Goal: Task Accomplishment & Management: Use online tool/utility

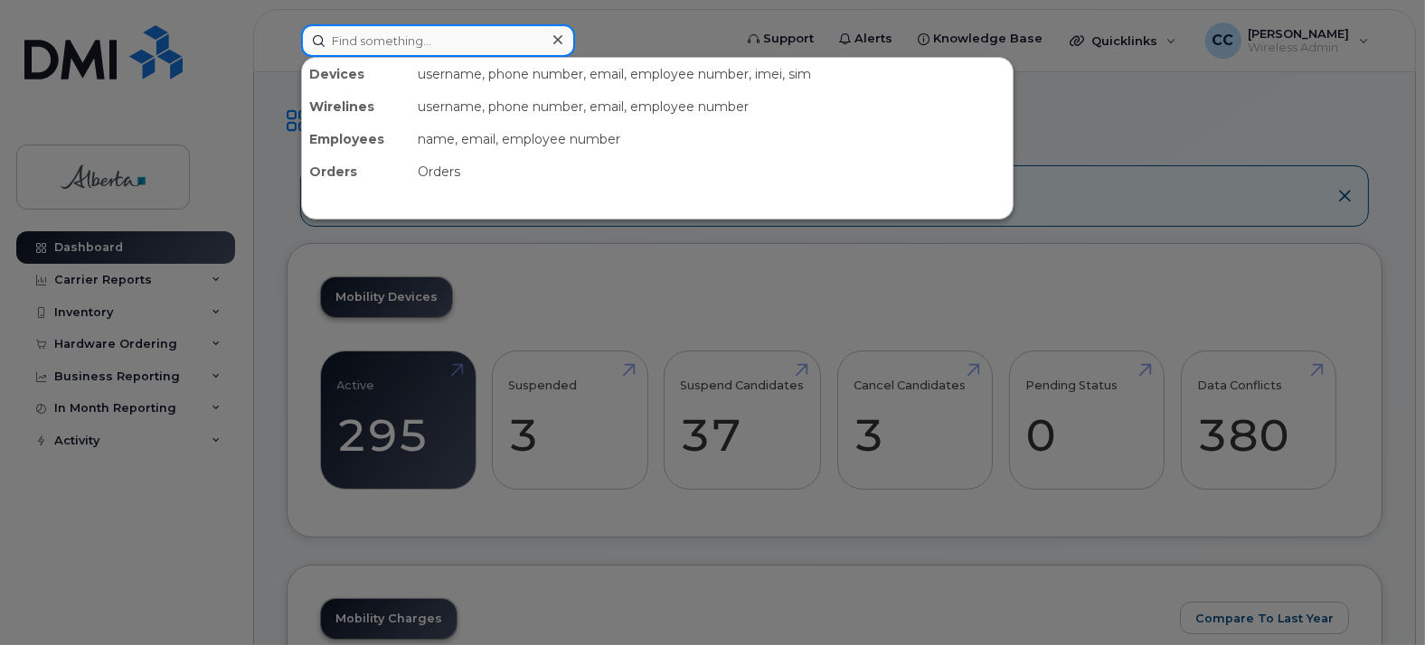
click at [417, 29] on input at bounding box center [438, 40] width 274 height 33
click at [411, 35] on input at bounding box center [438, 40] width 274 height 33
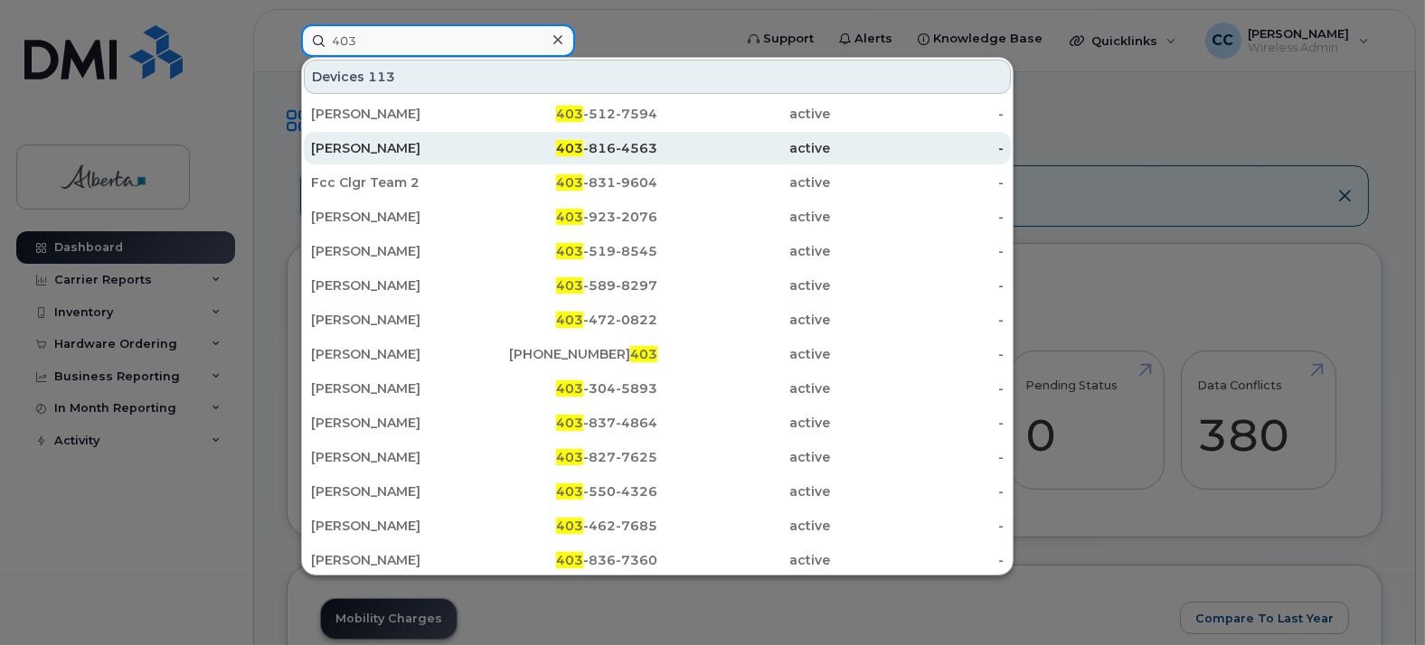
type input "403"
click at [602, 149] on div "403 -816-4563" at bounding box center [572, 148] width 174 height 18
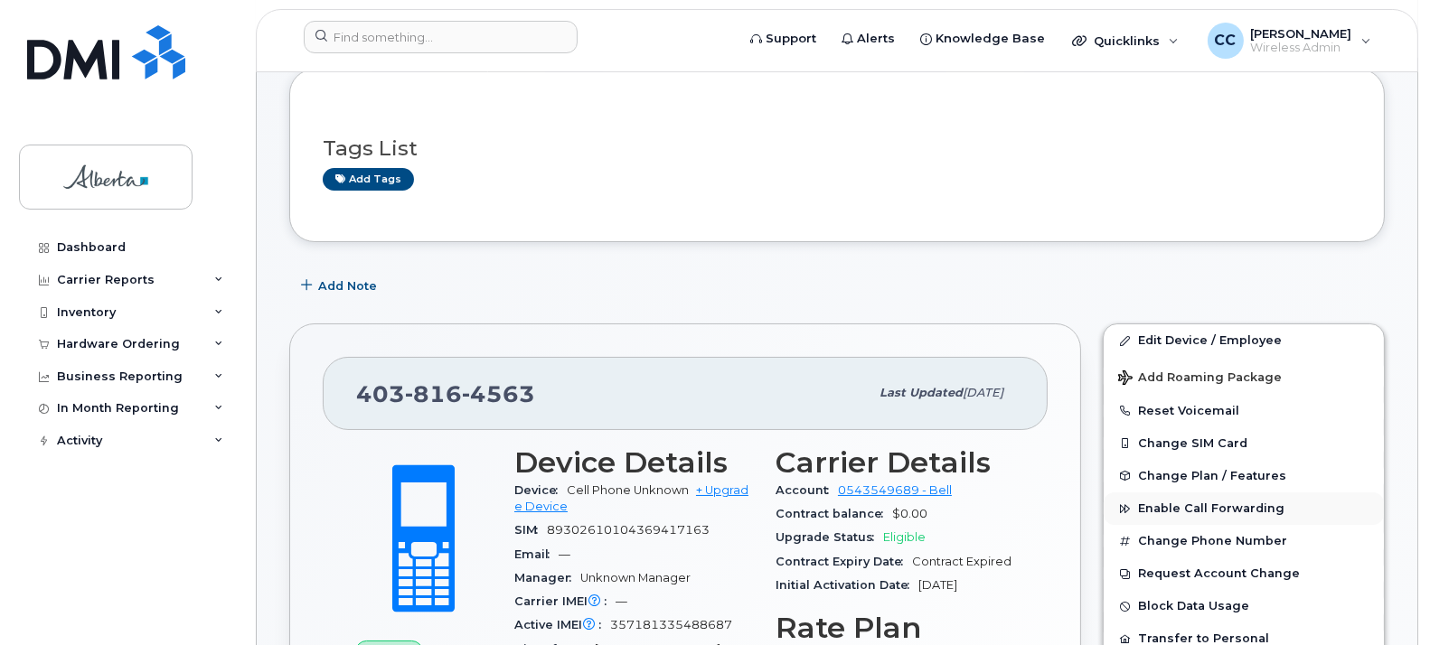
scroll to position [201, 0]
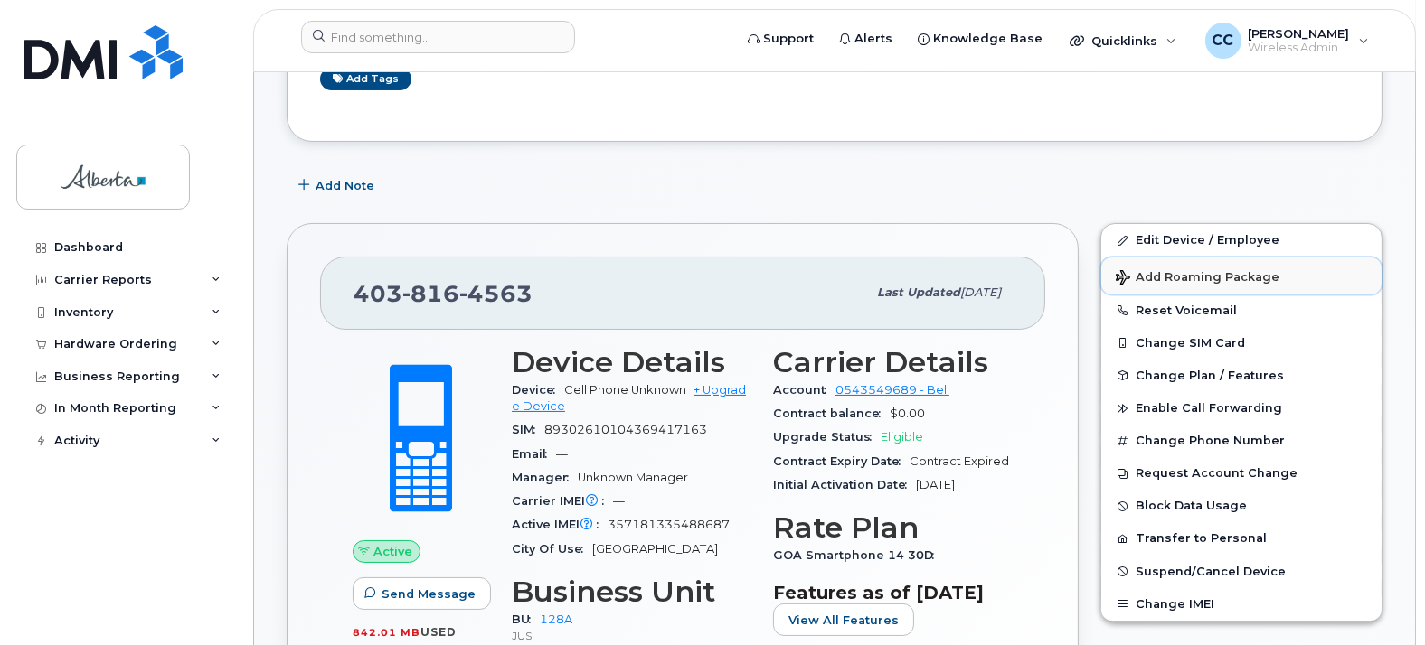
click at [1239, 278] on span "Add Roaming Package" at bounding box center [1198, 278] width 164 height 17
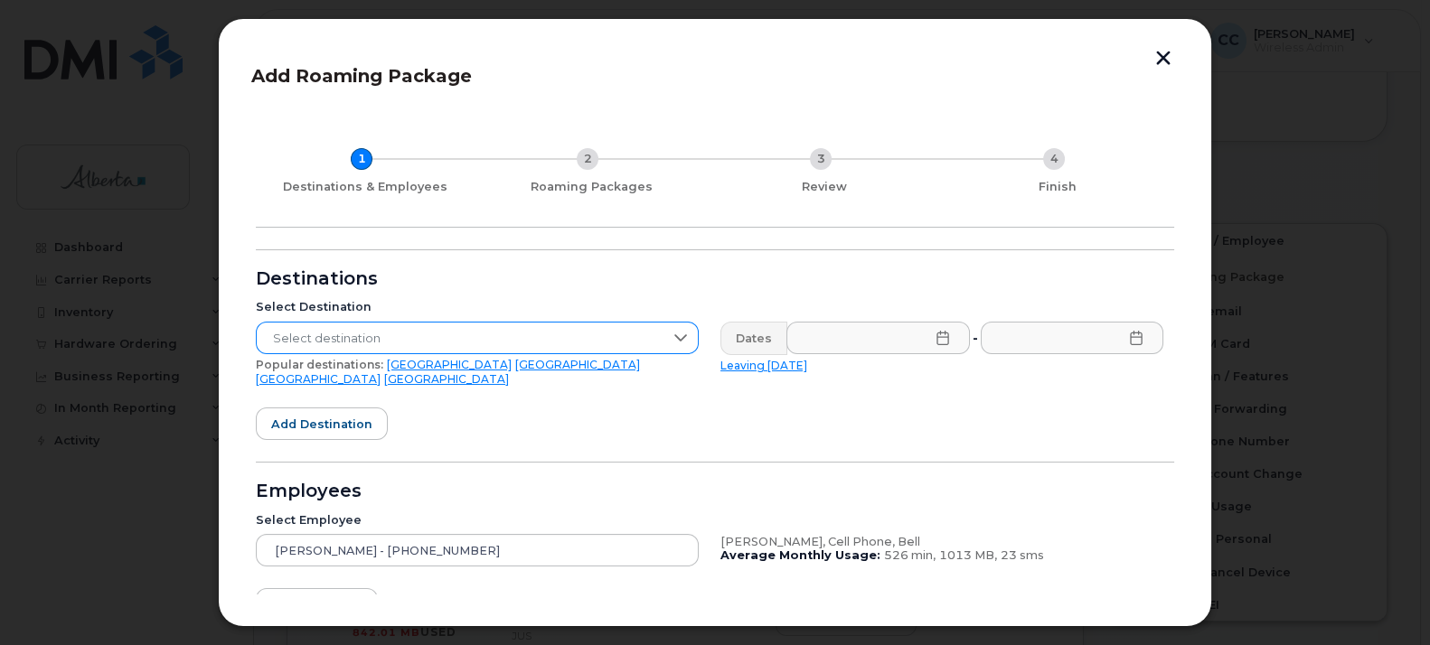
click at [398, 330] on span "Select destination" at bounding box center [460, 339] width 407 height 33
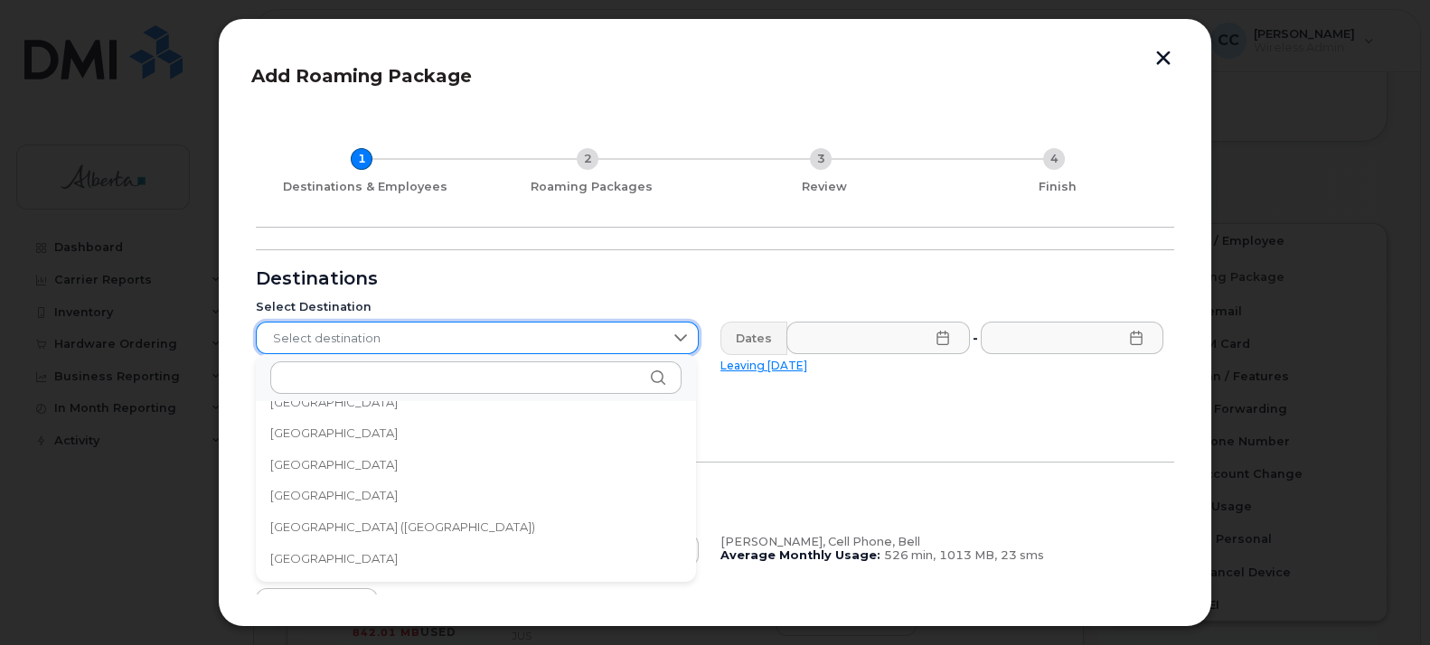
scroll to position [6121, 0]
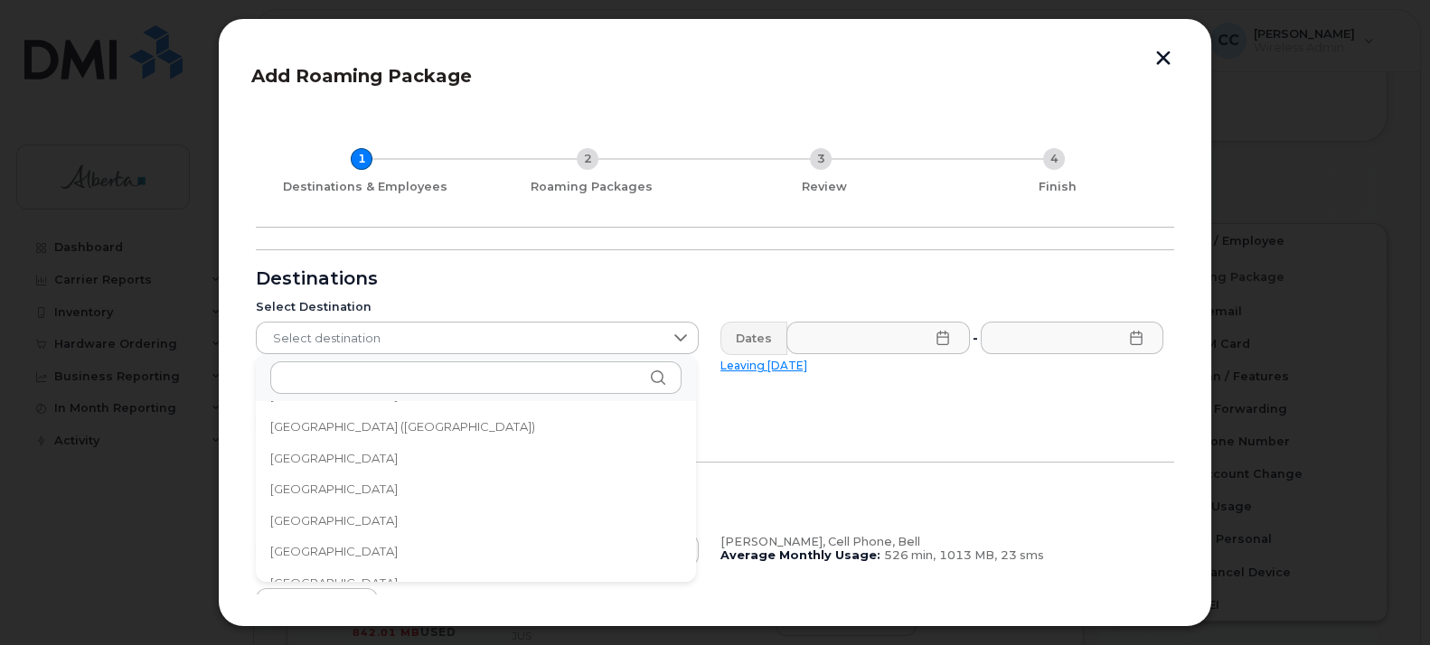
click at [495, 427] on li "[GEOGRAPHIC_DATA] ([GEOGRAPHIC_DATA])" at bounding box center [476, 427] width 440 height 32
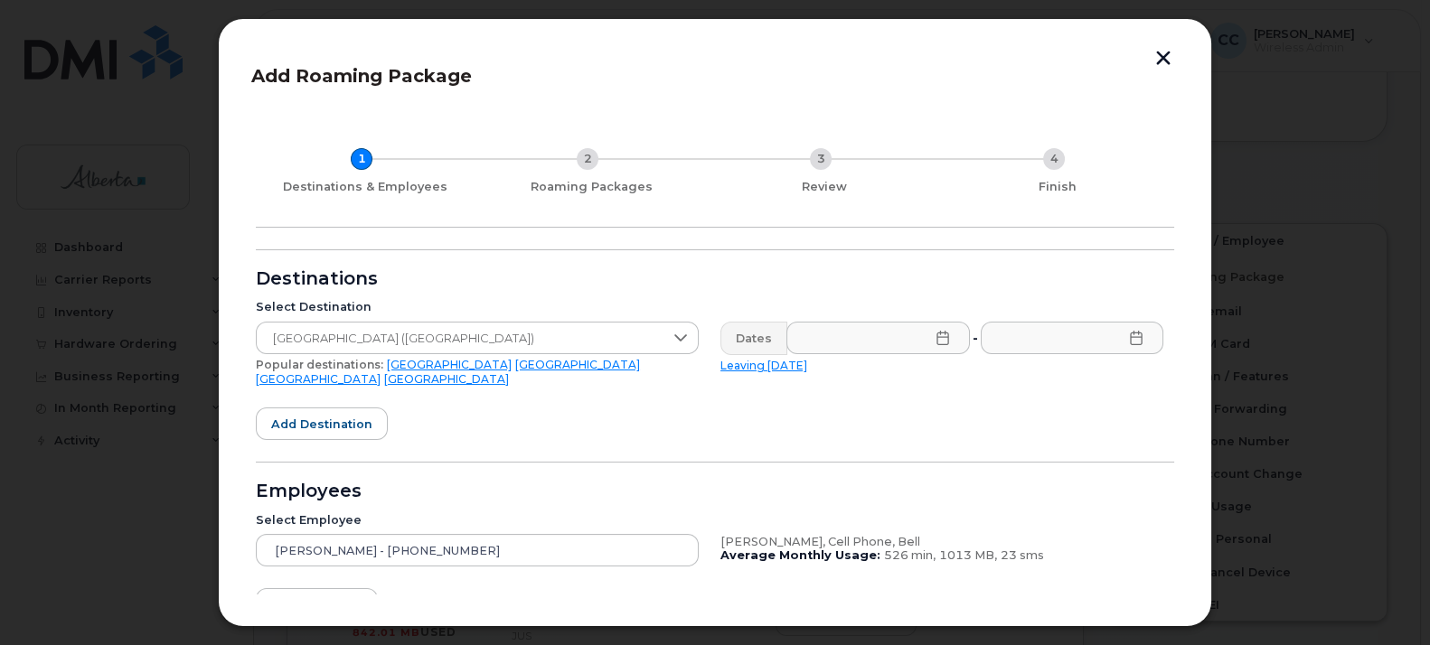
click at [937, 335] on icon at bounding box center [943, 338] width 14 height 14
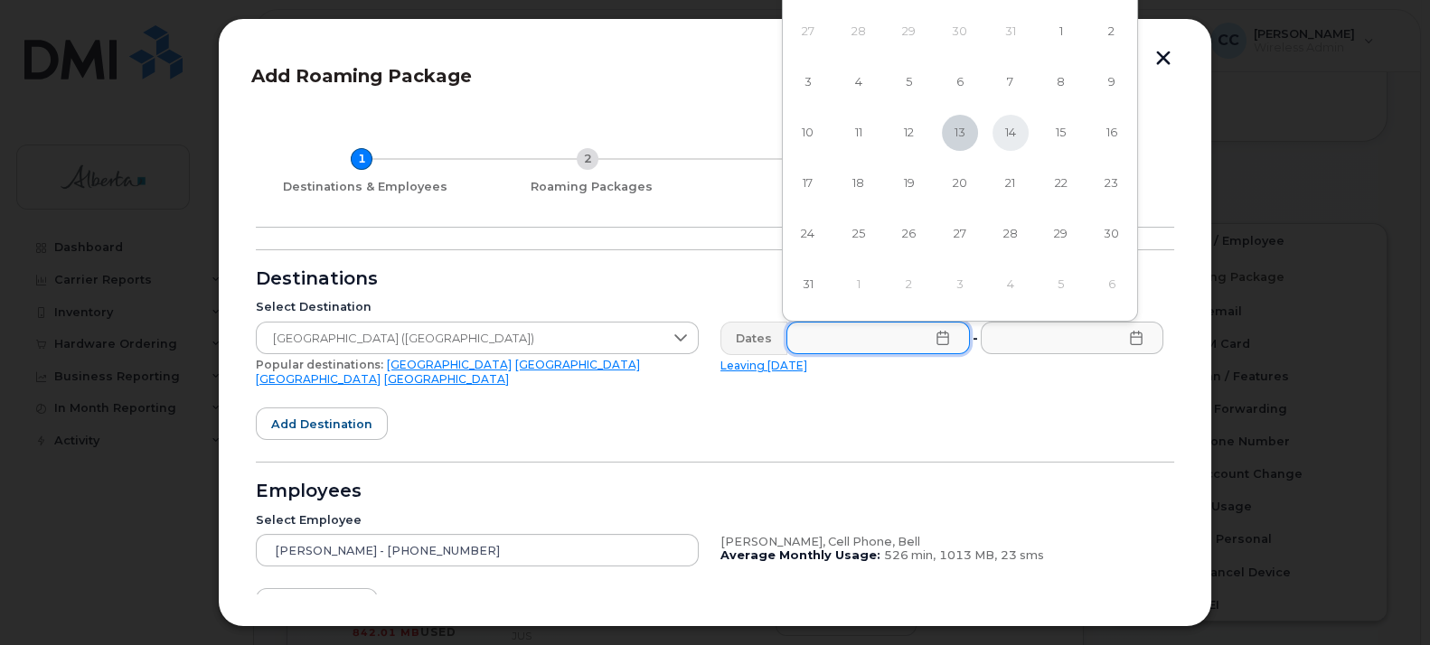
click at [1013, 137] on span "14" at bounding box center [1011, 133] width 36 height 36
type input "[DATE]"
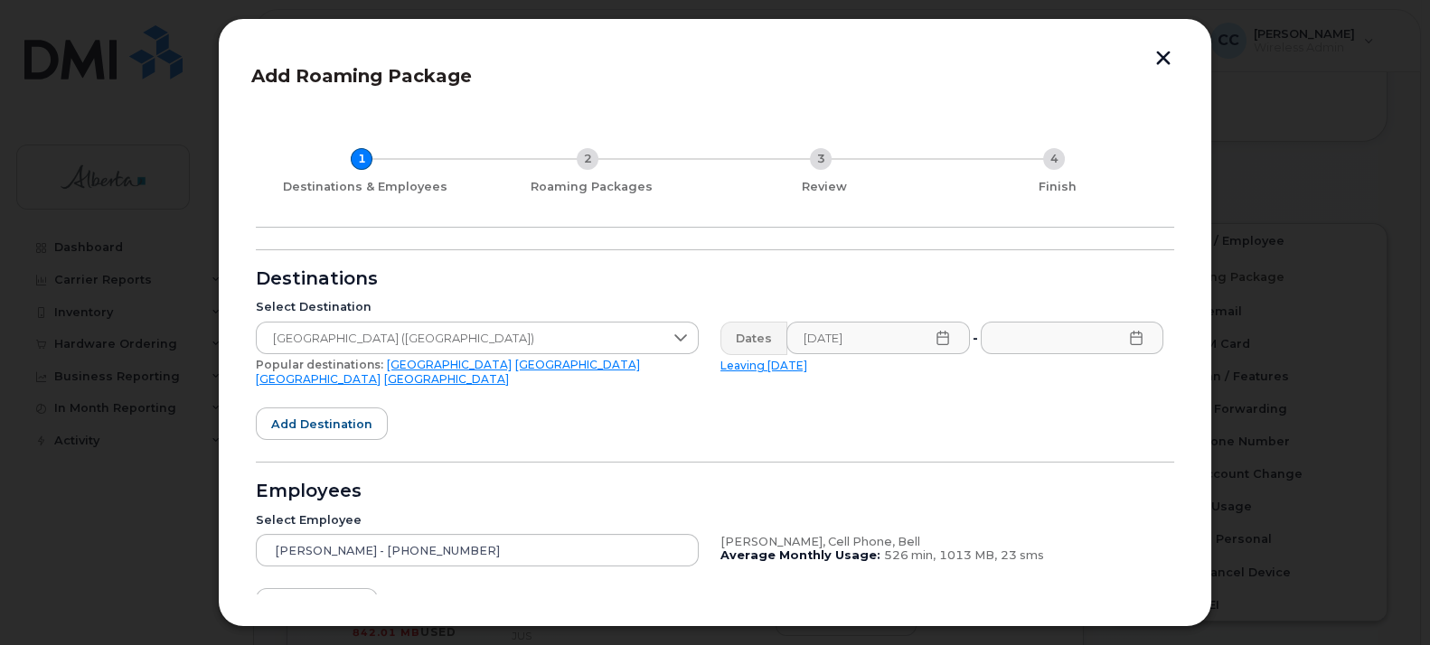
click at [1129, 339] on icon at bounding box center [1136, 338] width 14 height 14
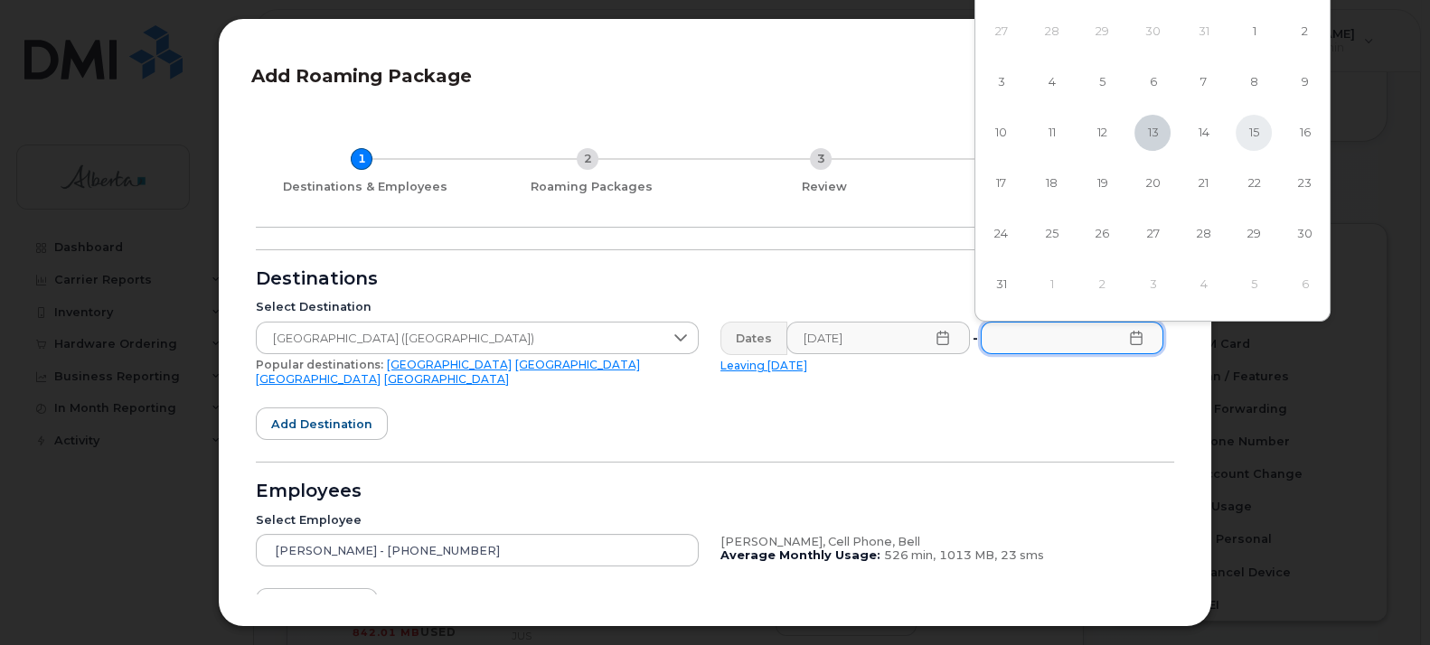
click at [1256, 132] on span "15" at bounding box center [1254, 133] width 36 height 36
type input "[DATE]"
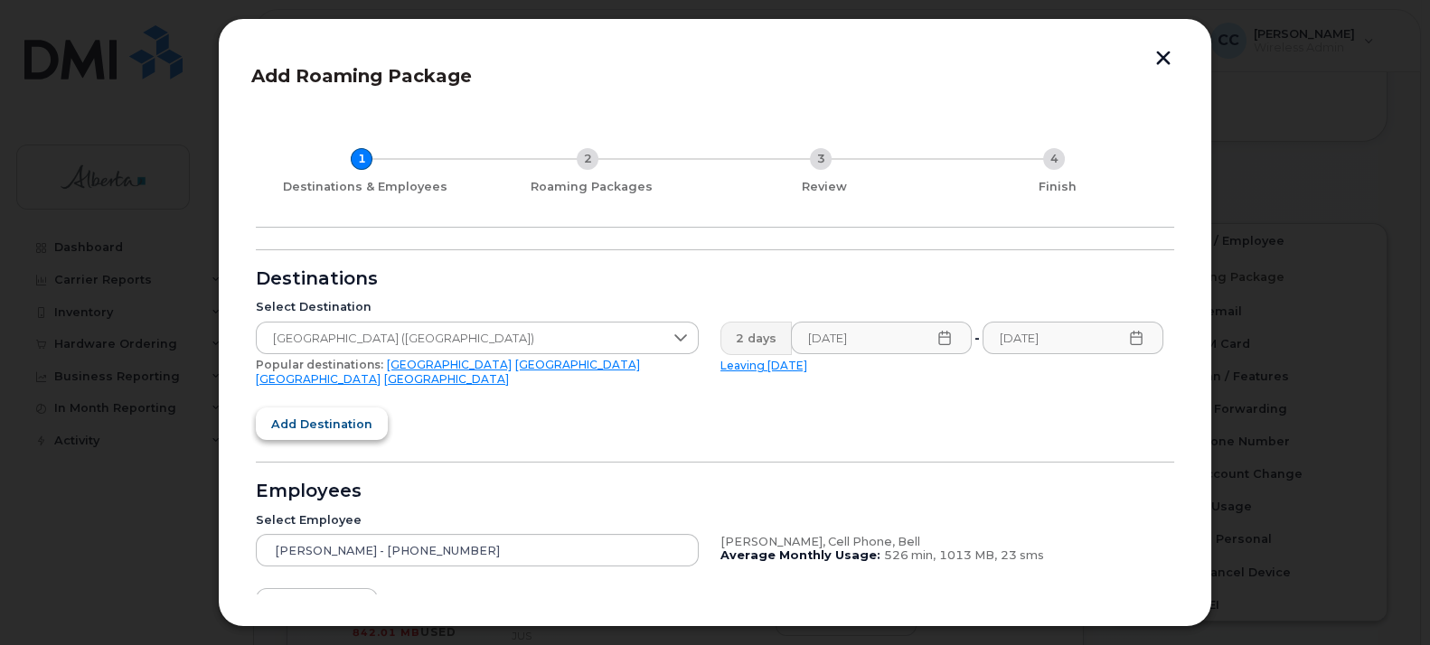
click at [342, 416] on span "Add destination" at bounding box center [321, 424] width 101 height 17
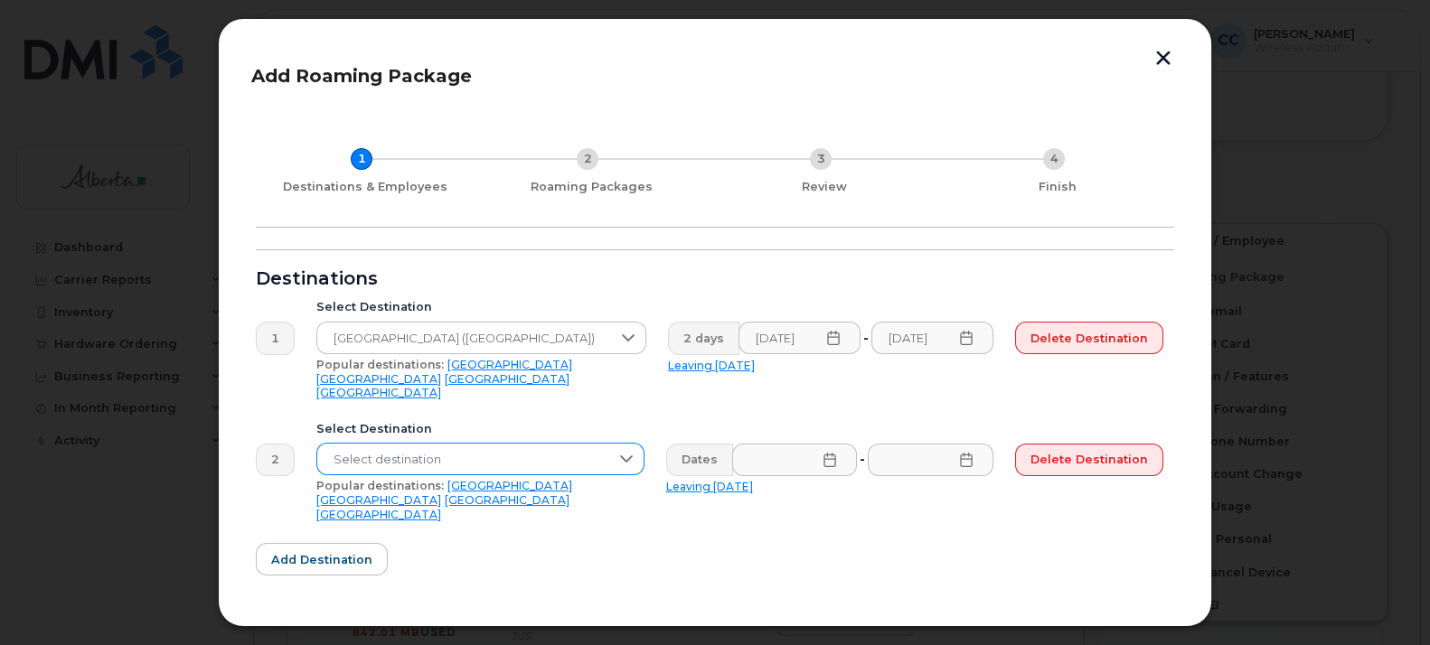
click at [454, 444] on span "Select destination" at bounding box center [463, 460] width 292 height 33
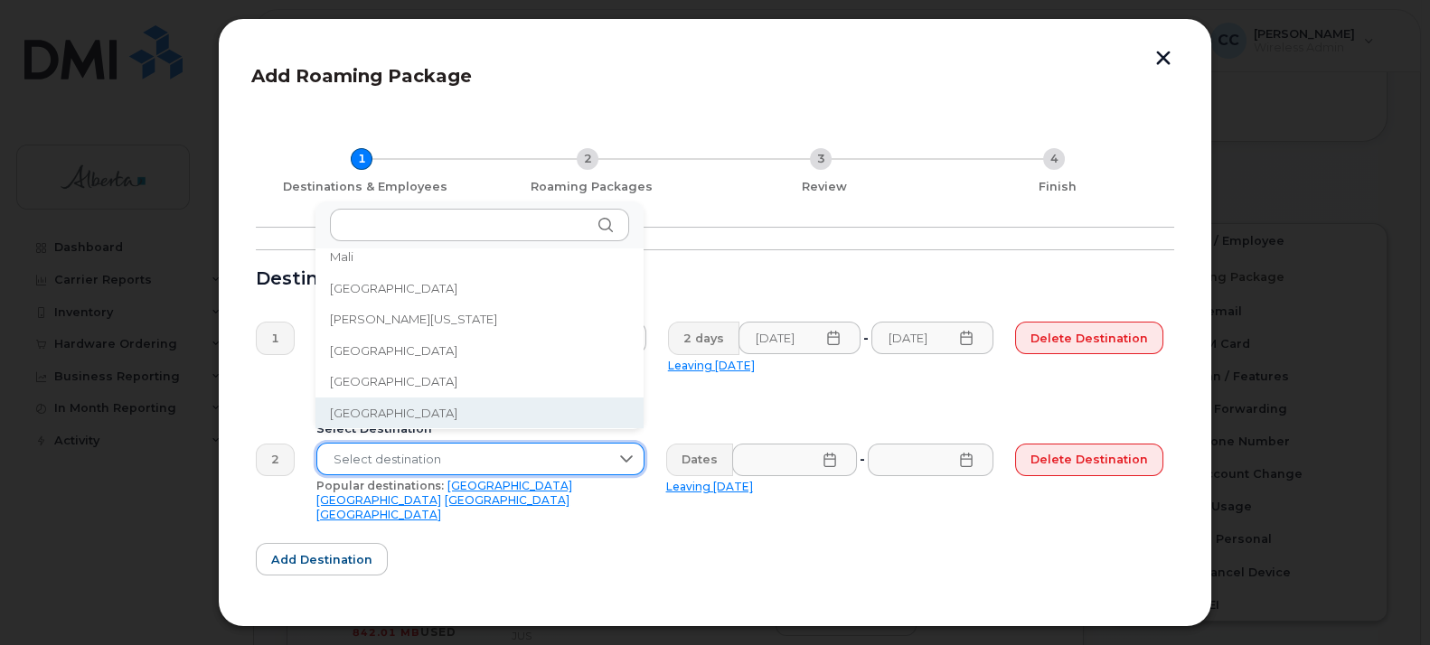
scroll to position [3795, 0]
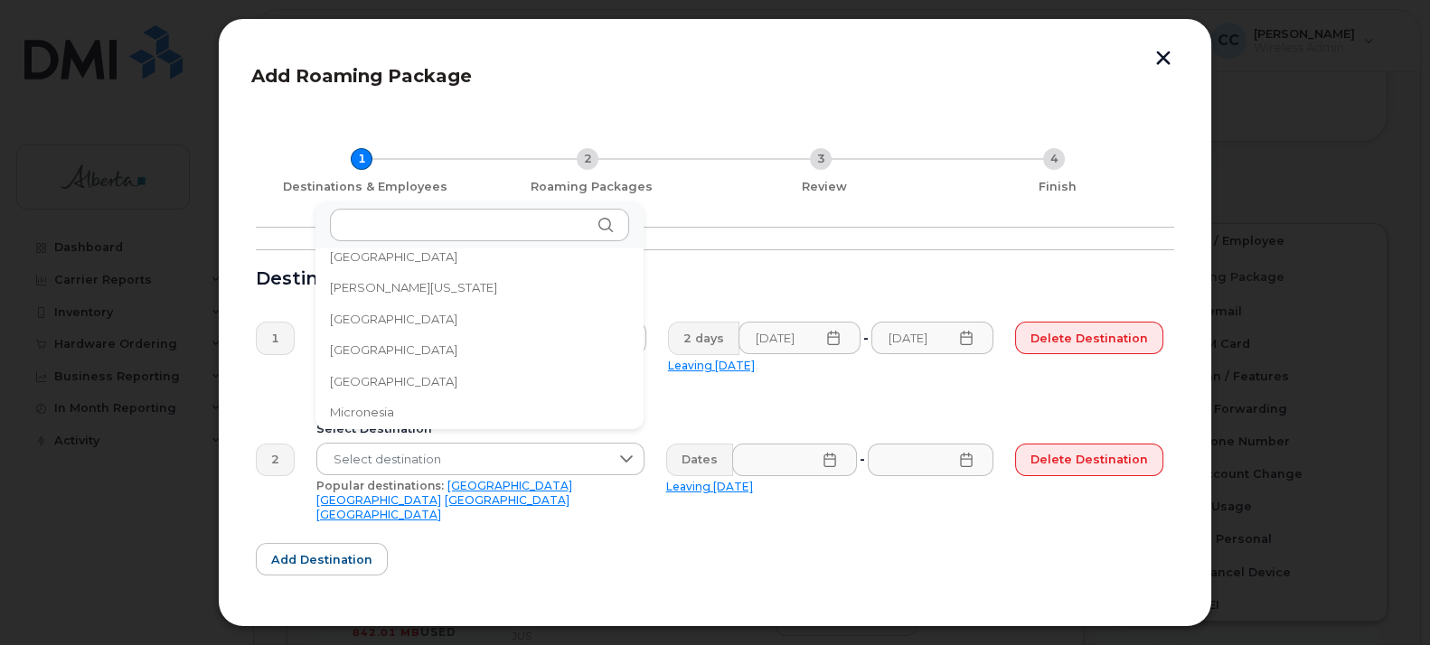
click at [447, 406] on li "Micronesia" at bounding box center [480, 413] width 328 height 32
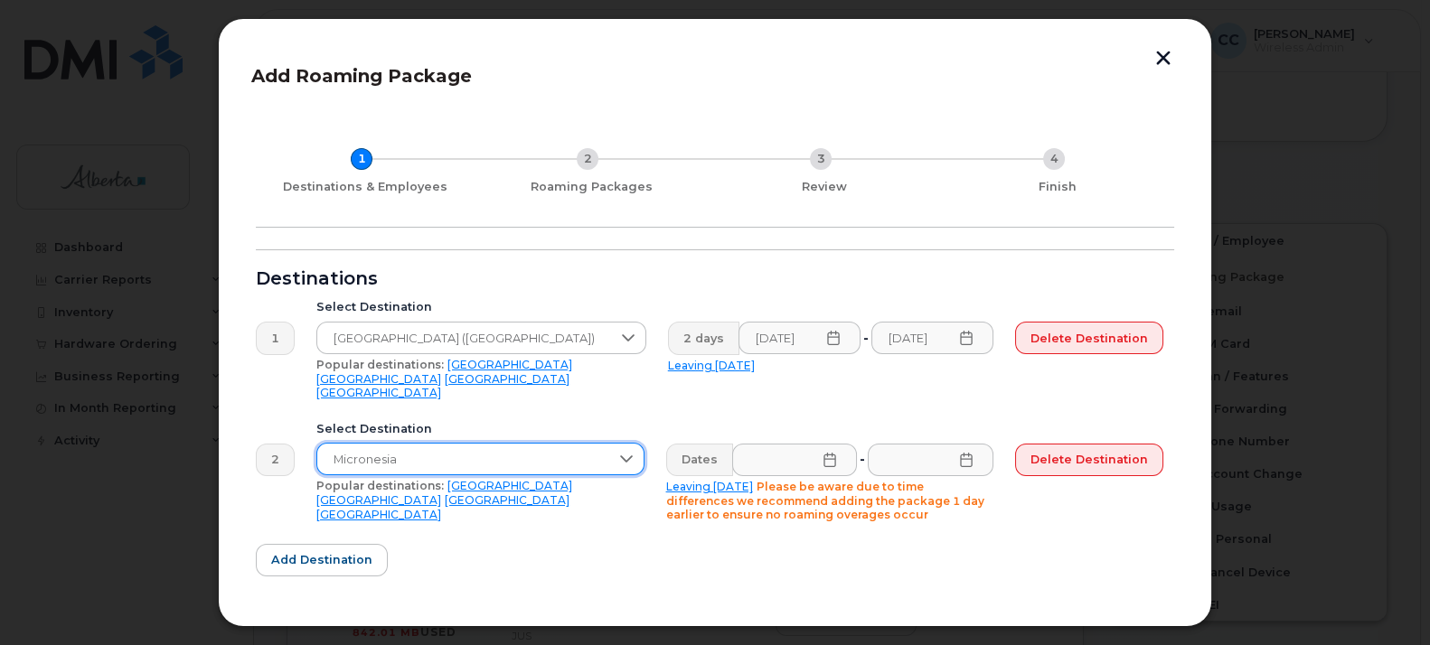
click at [440, 444] on span "Micronesia" at bounding box center [463, 460] width 292 height 33
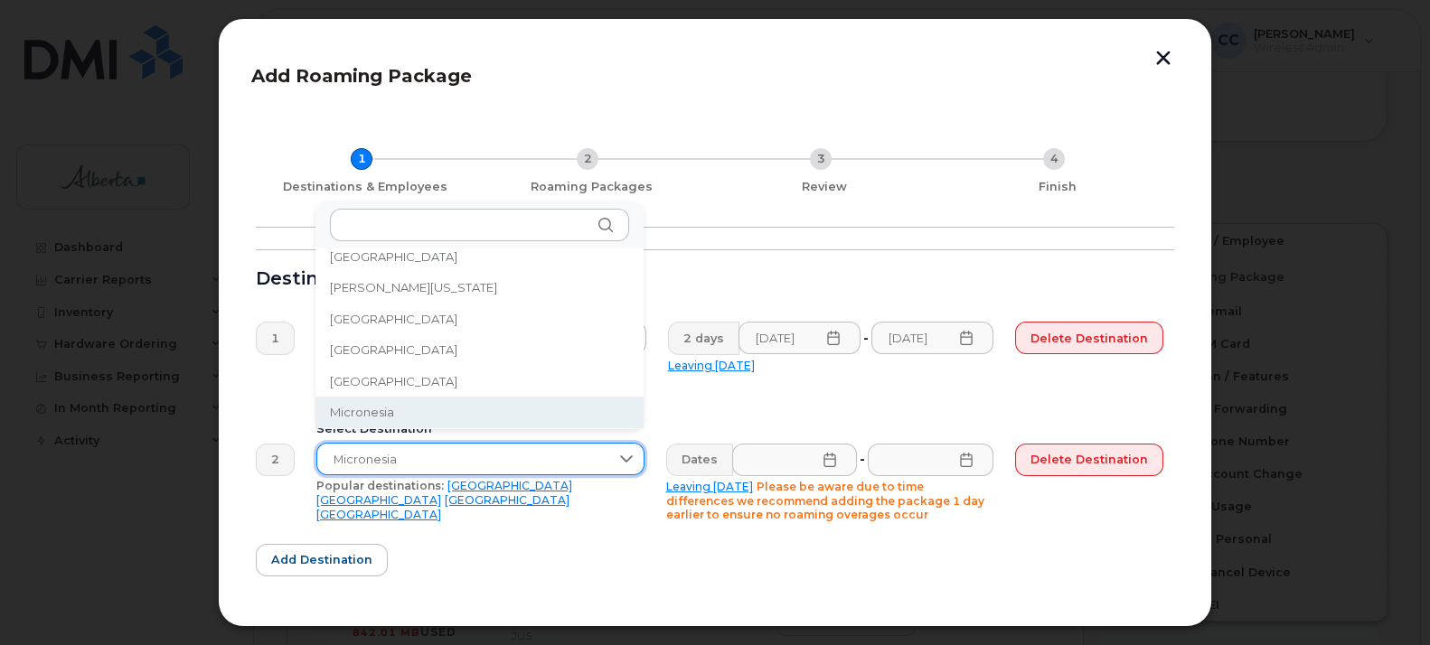
scroll to position [3826, 0]
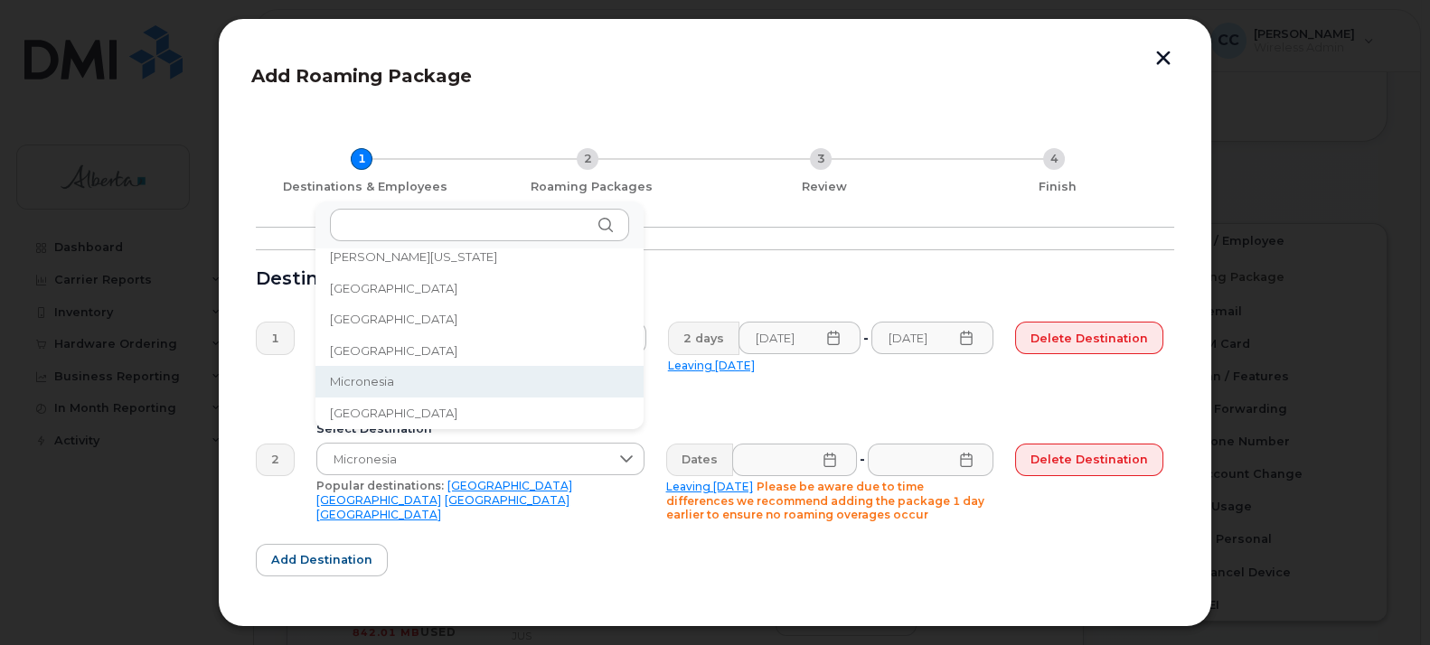
click at [439, 377] on li "Micronesia" at bounding box center [480, 382] width 328 height 32
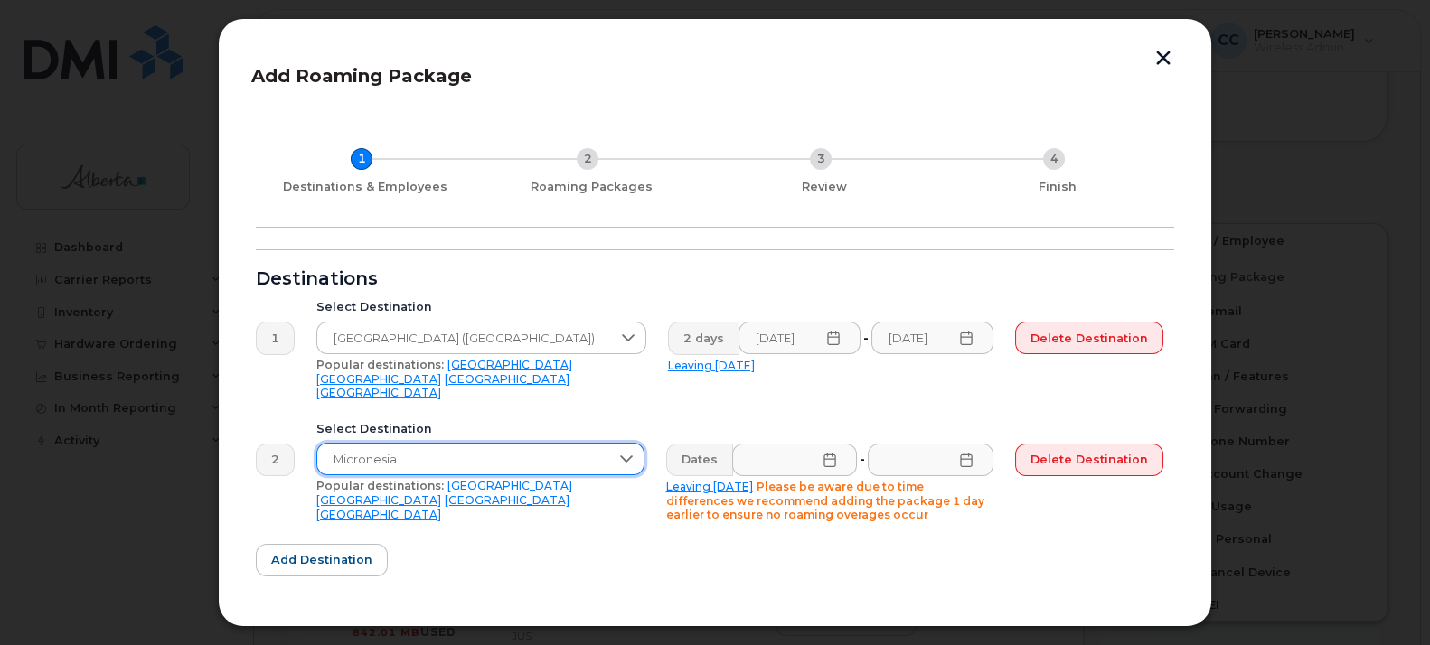
click at [432, 446] on span "Micronesia" at bounding box center [463, 460] width 292 height 33
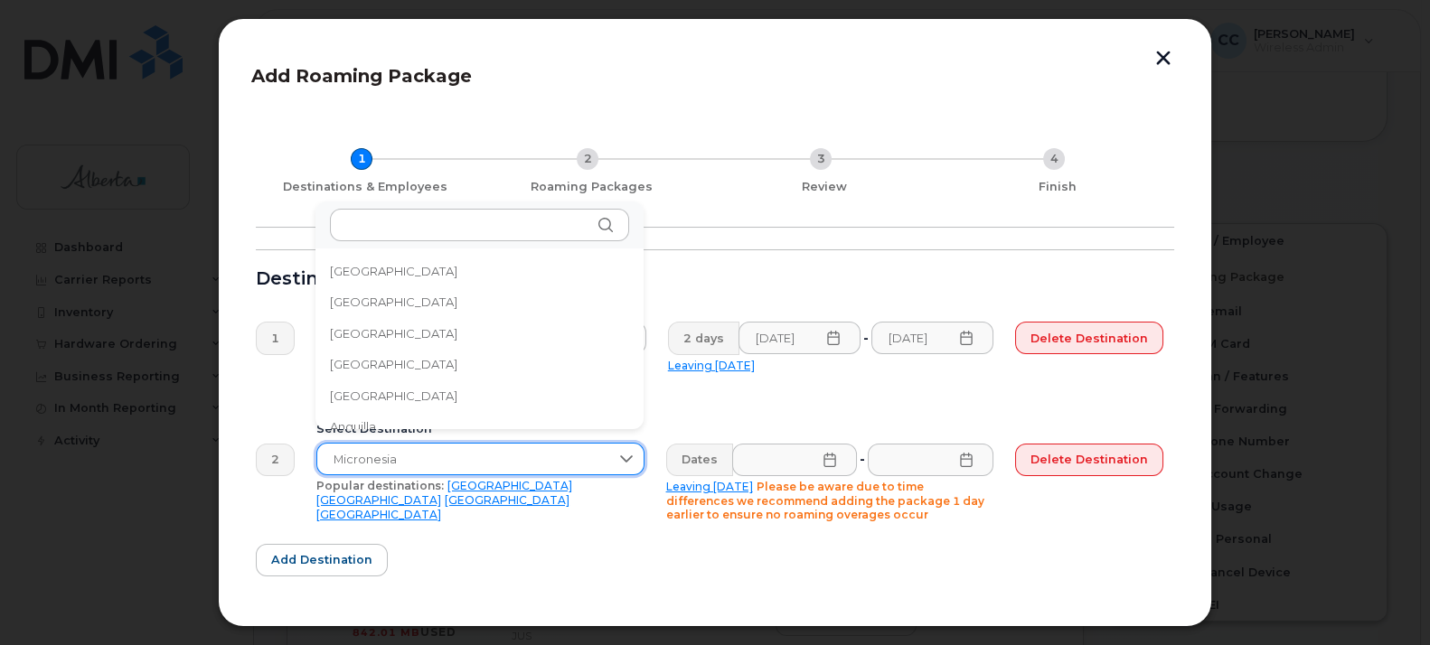
scroll to position [3795, 0]
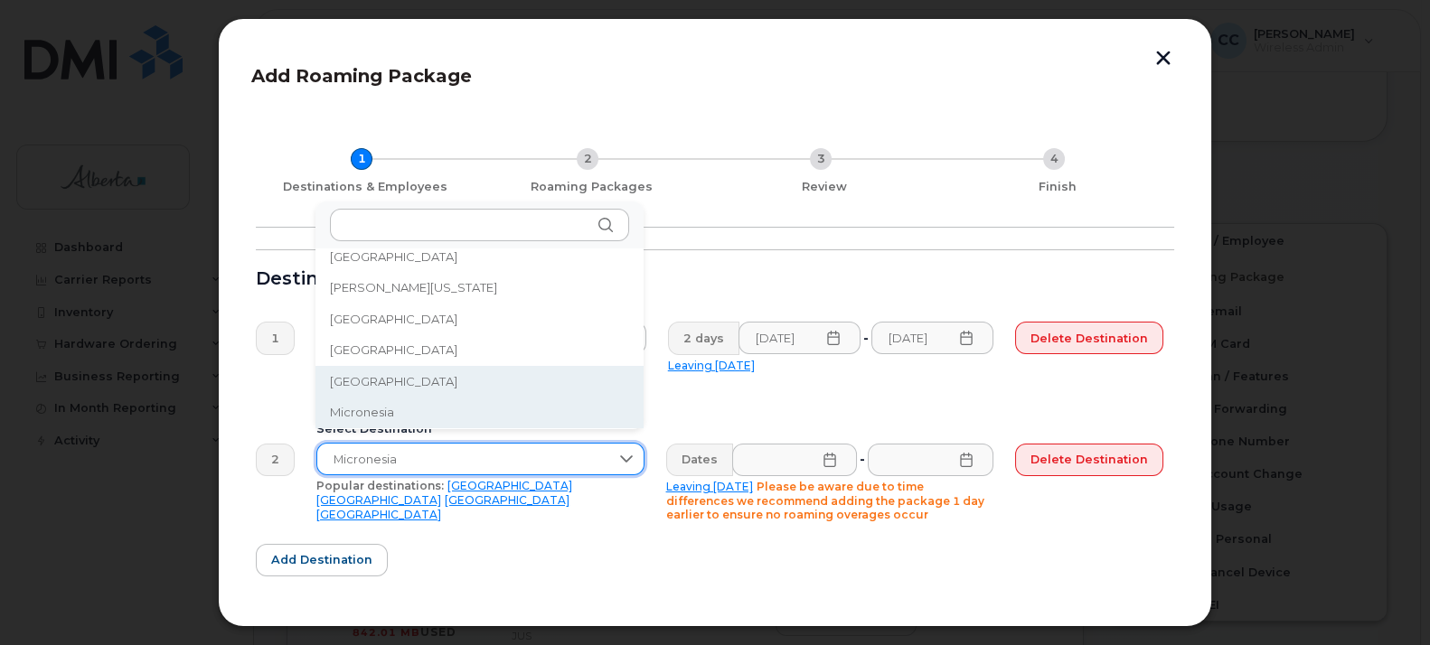
click at [353, 381] on span "[GEOGRAPHIC_DATA]" at bounding box center [393, 381] width 127 height 17
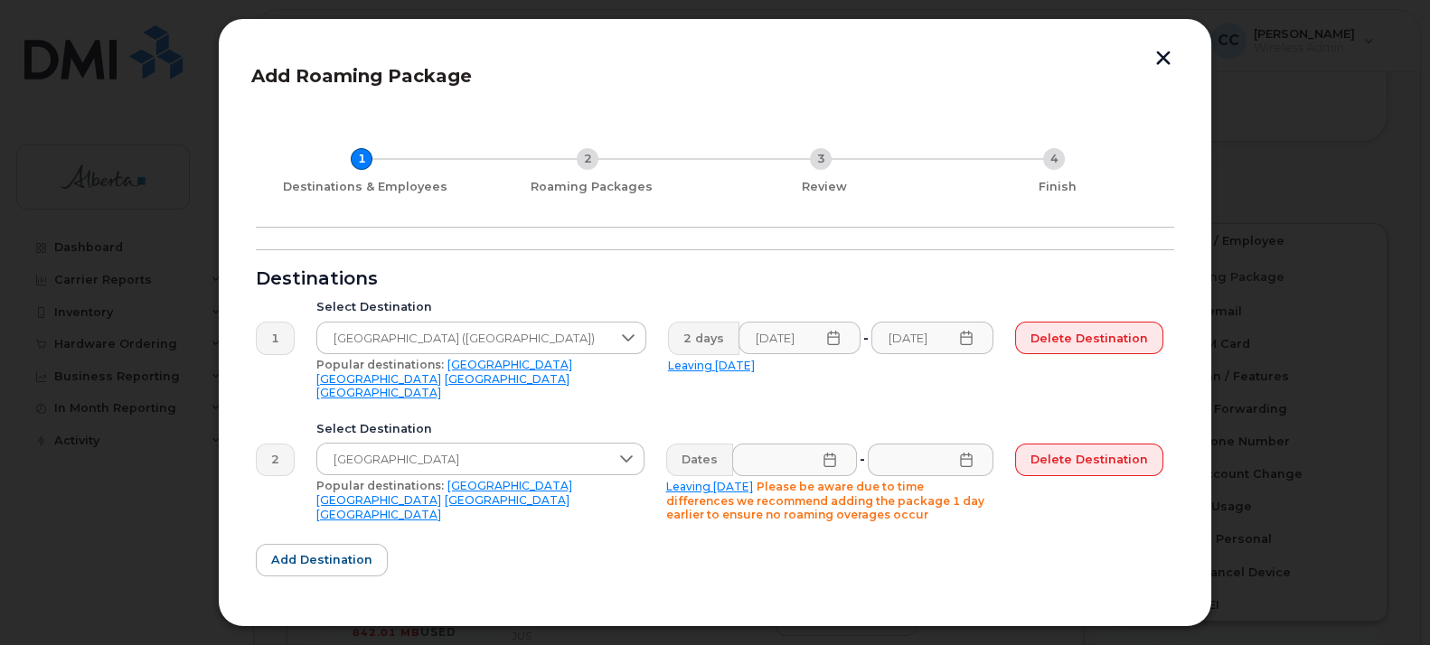
click at [824, 453] on icon at bounding box center [830, 460] width 14 height 14
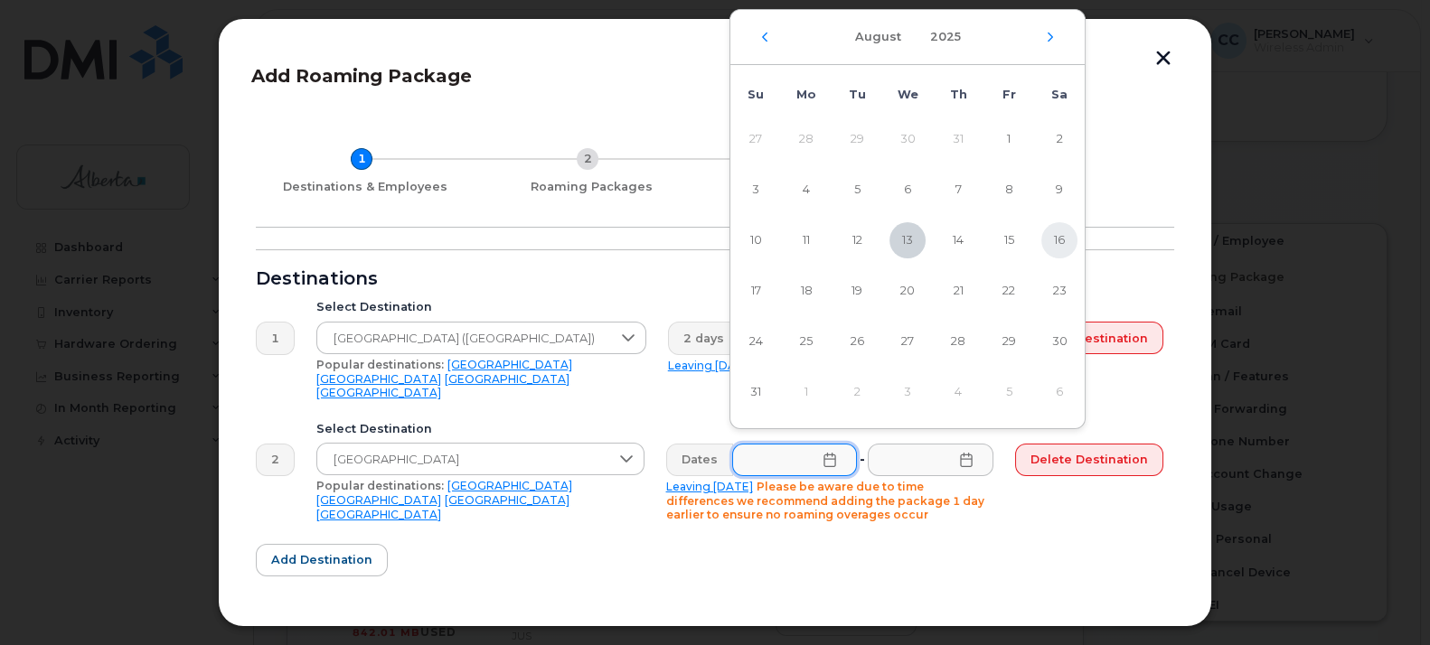
click at [1063, 238] on span "16" at bounding box center [1059, 240] width 36 height 36
type input "[DATE]"
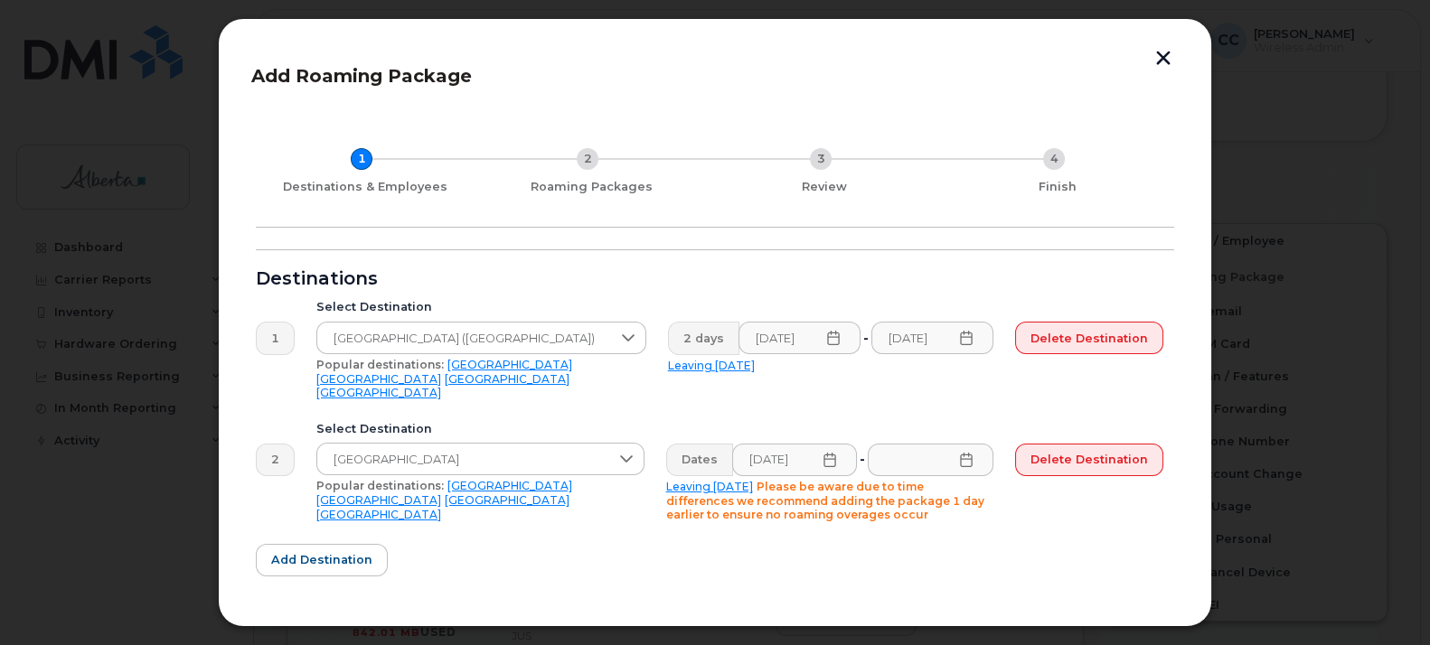
scroll to position [0, 0]
click at [965, 453] on icon at bounding box center [966, 460] width 12 height 14
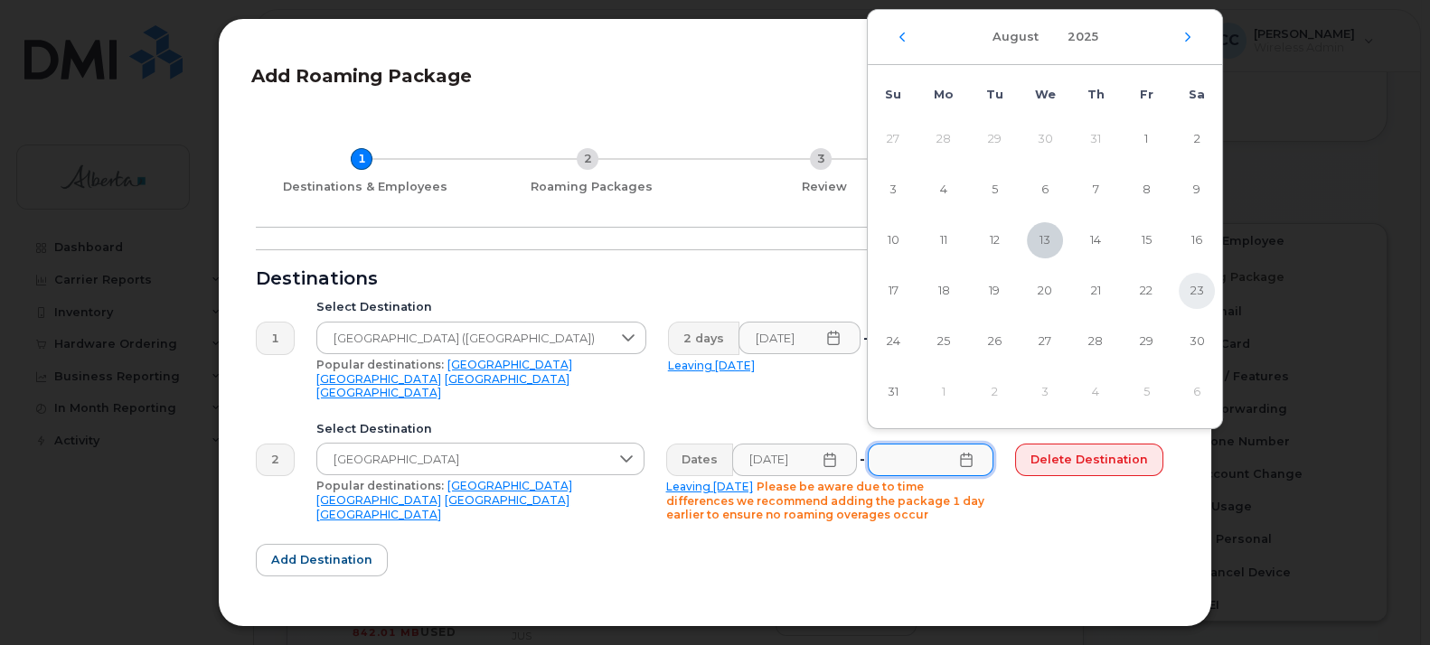
click at [1201, 284] on span "23" at bounding box center [1197, 291] width 36 height 36
type input "[DATE]"
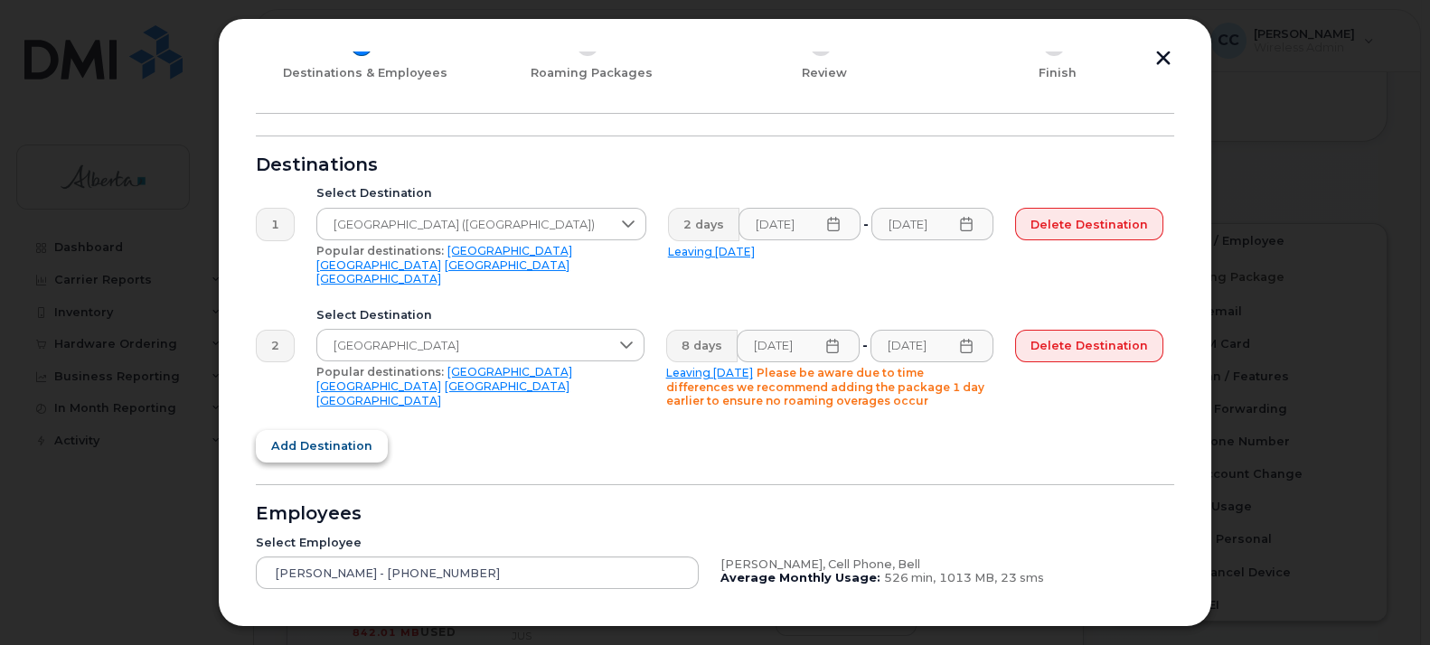
click at [340, 430] on button "Add destination" at bounding box center [322, 446] width 132 height 33
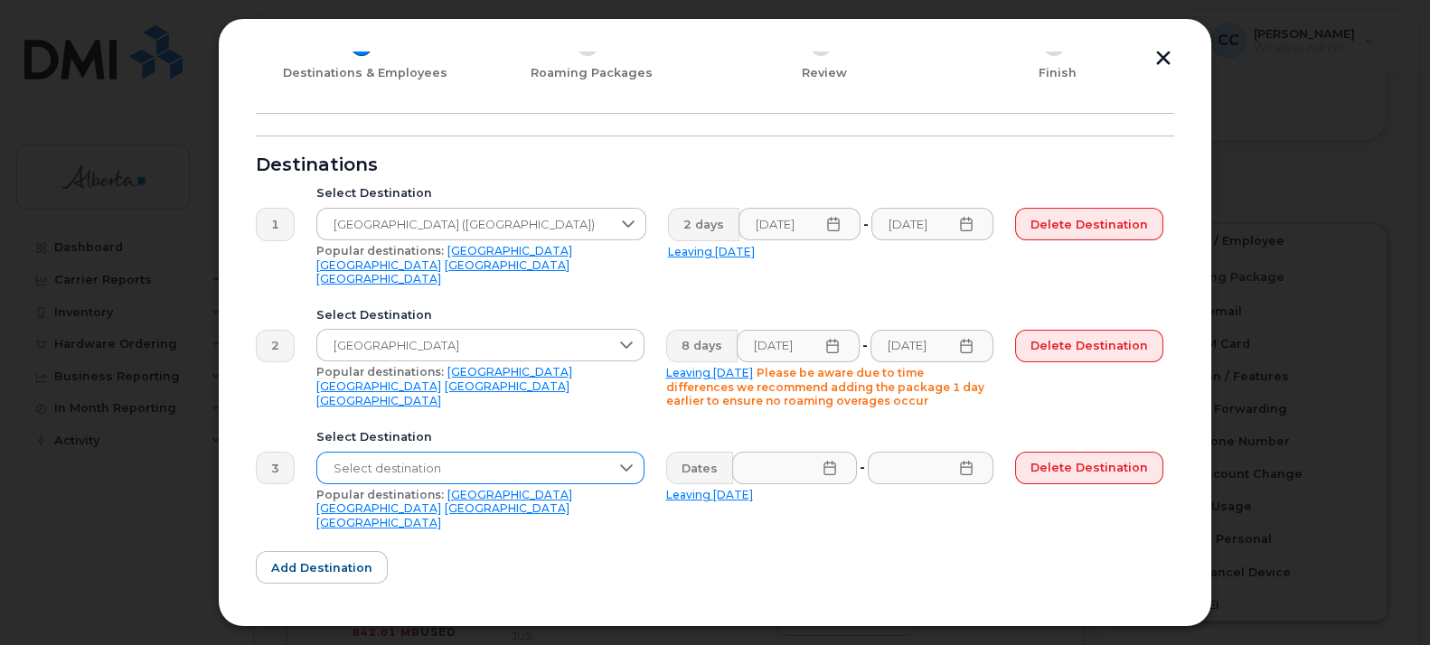
click at [449, 453] on span "Select destination" at bounding box center [463, 469] width 292 height 33
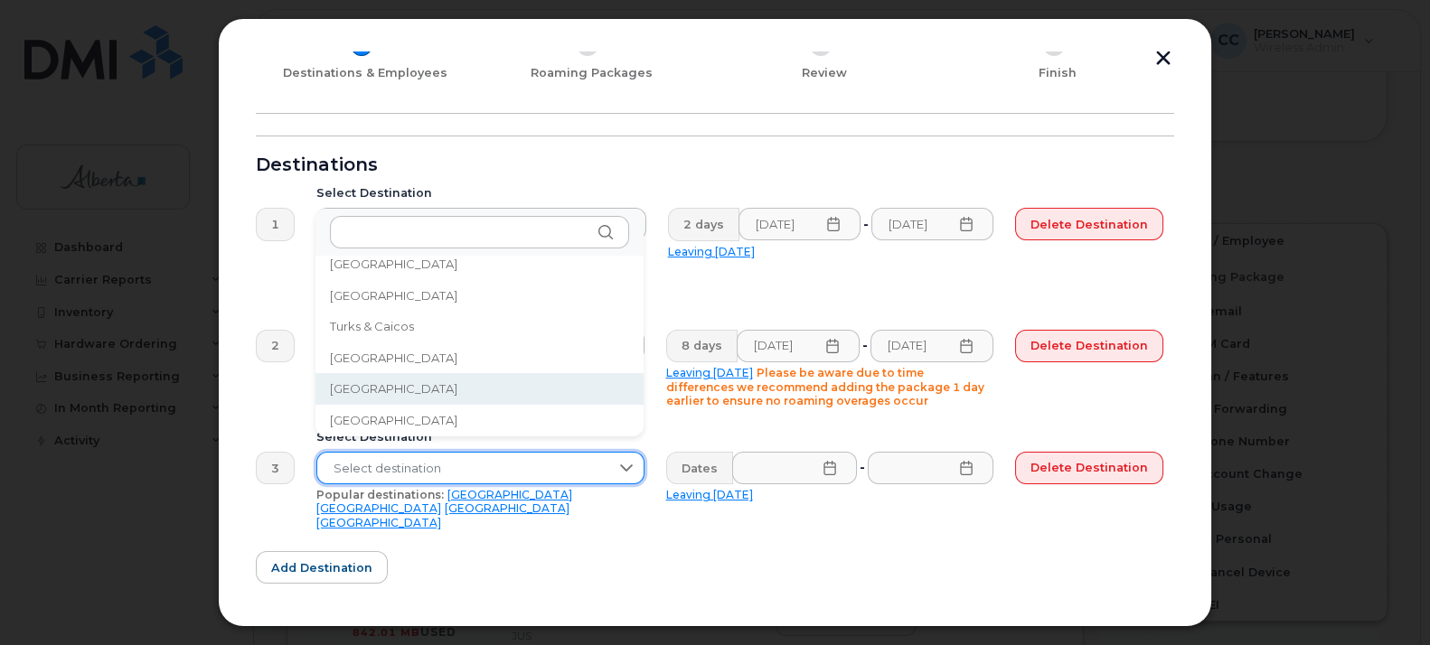
scroll to position [6021, 0]
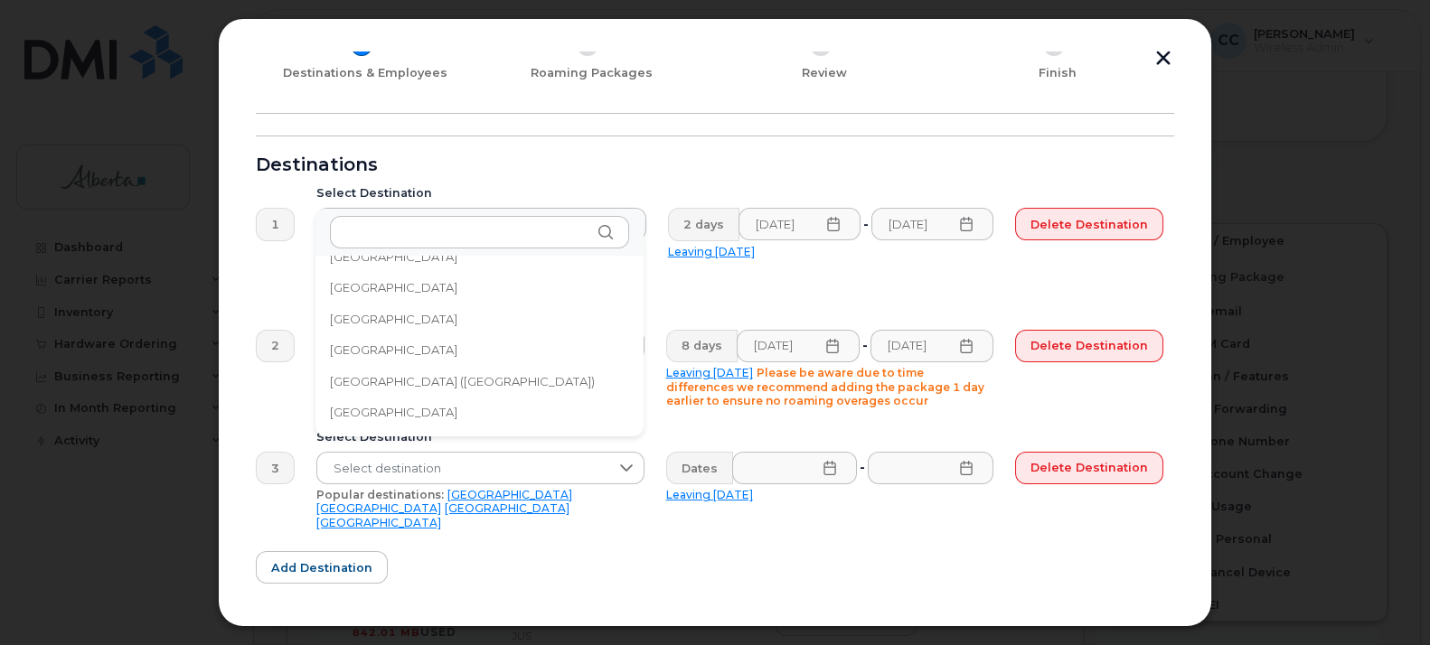
click at [508, 379] on span "[GEOGRAPHIC_DATA] ([GEOGRAPHIC_DATA])" at bounding box center [462, 381] width 265 height 17
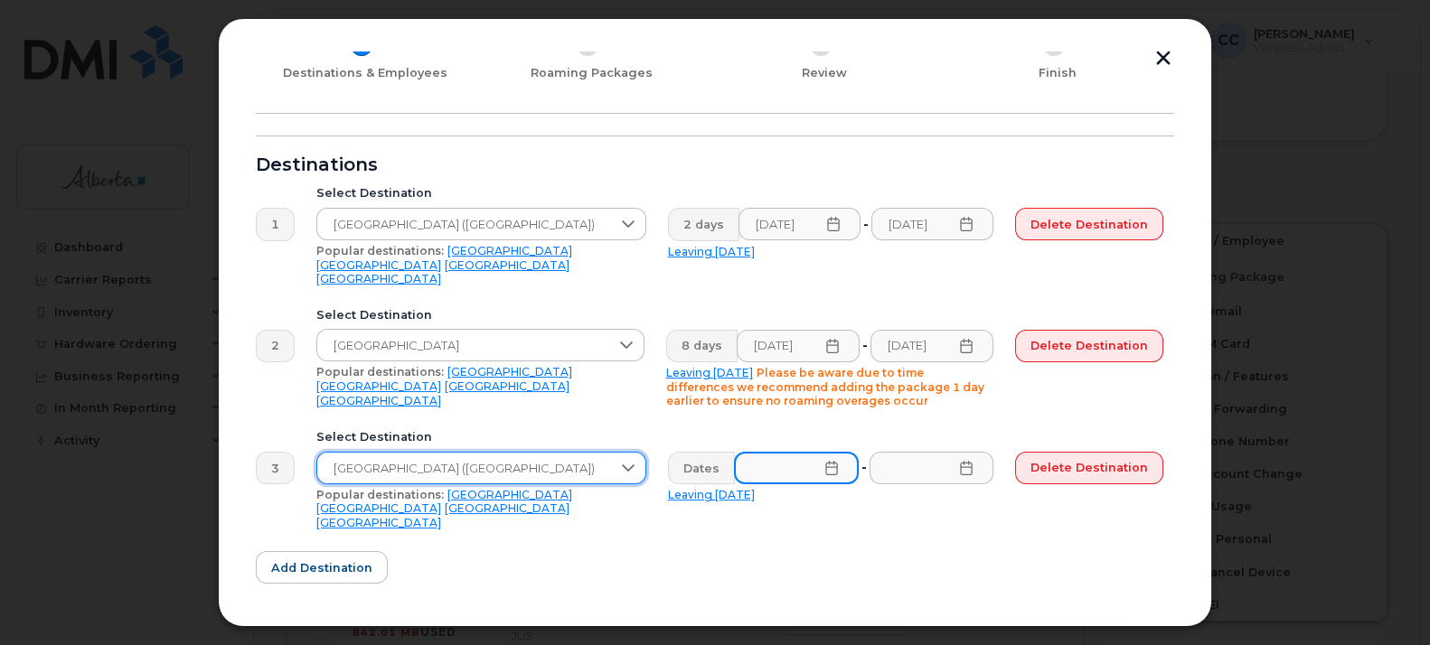
click at [743, 452] on input "text" at bounding box center [796, 468] width 125 height 33
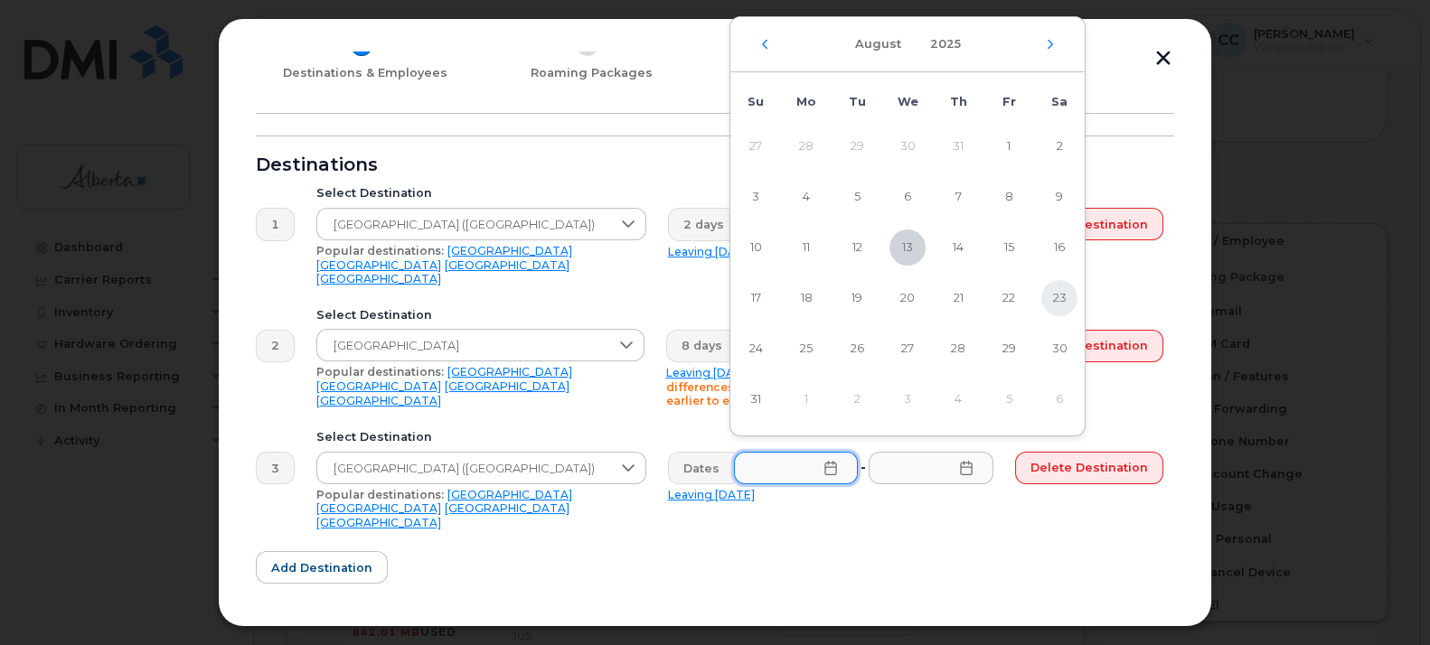
click at [1059, 295] on span "23" at bounding box center [1059, 298] width 36 height 36
type input "[DATE]"
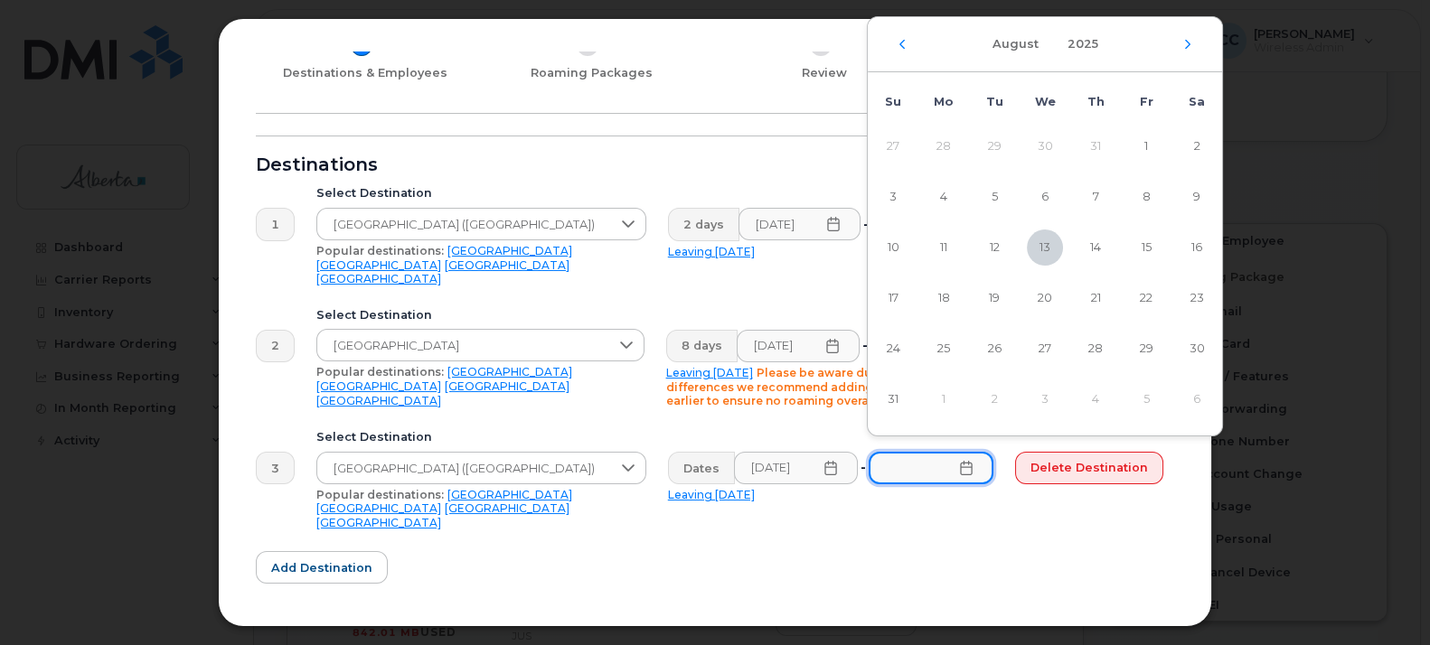
scroll to position [0, 0]
click at [966, 452] on input "text" at bounding box center [931, 468] width 125 height 33
click at [882, 398] on span "31" at bounding box center [893, 400] width 36 height 36
type input "[DATE]"
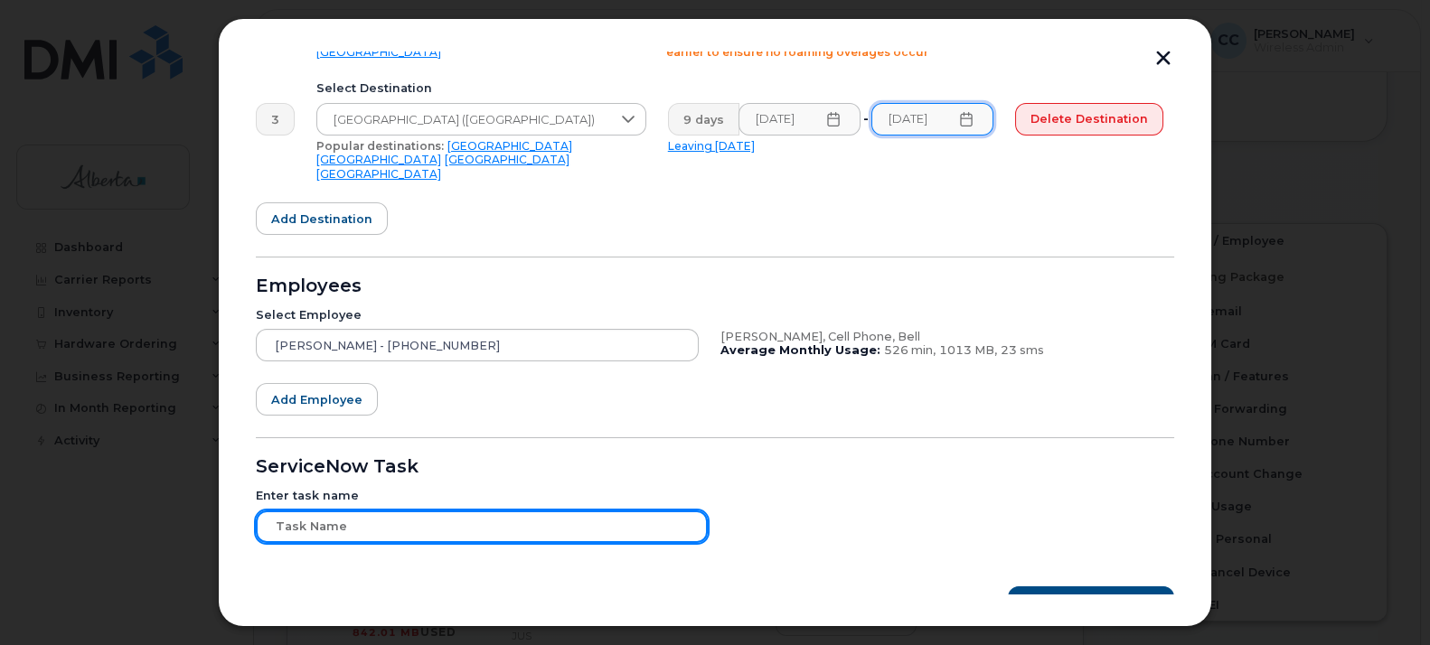
click at [438, 511] on input "text" at bounding box center [482, 527] width 452 height 33
type input "Add travel Package"
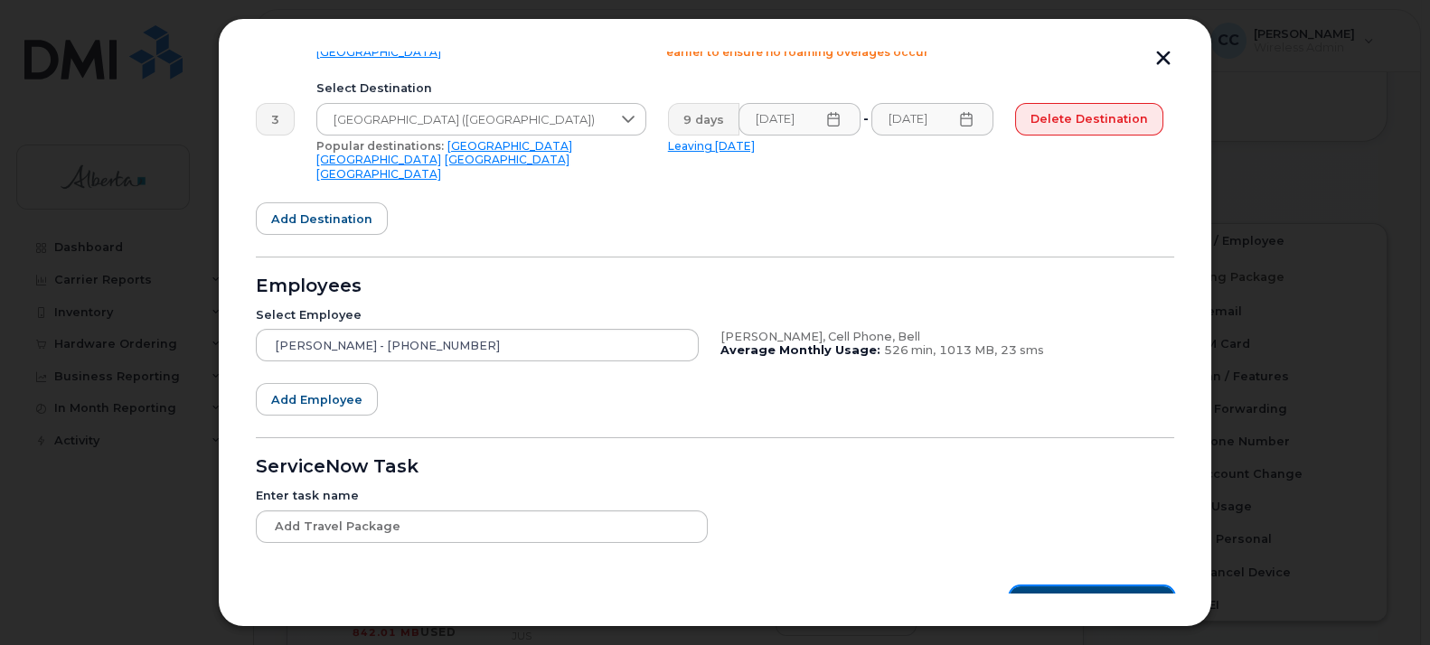
click at [1055, 594] on span "Roaming Packages" at bounding box center [1099, 602] width 122 height 17
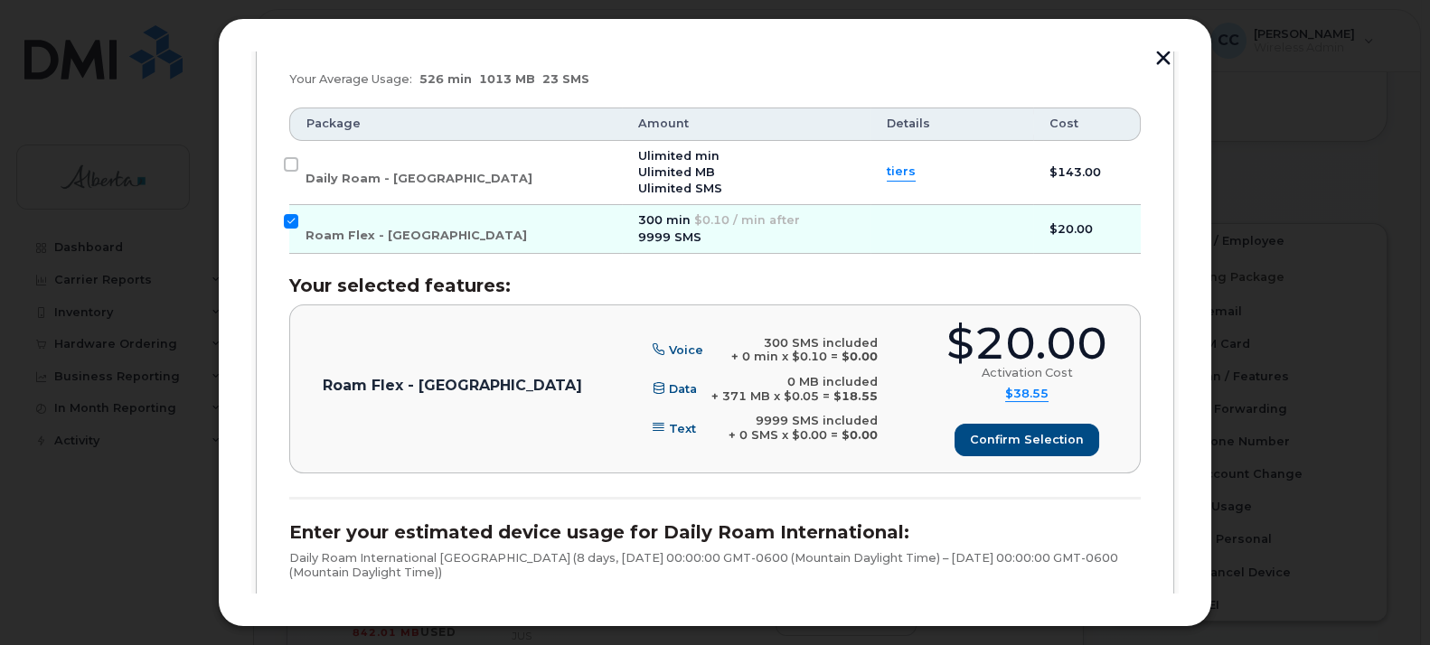
scroll to position [485, 0]
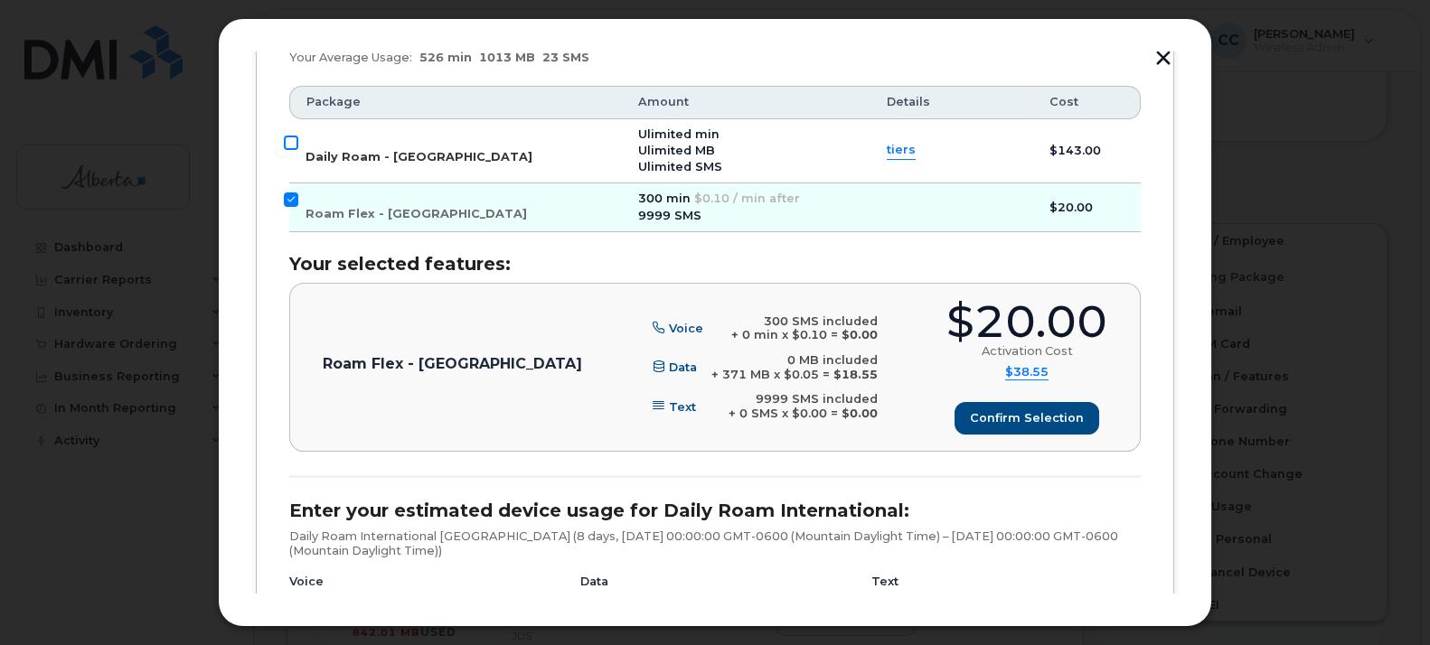
click at [290, 138] on input "Daily Roam - [GEOGRAPHIC_DATA]" at bounding box center [291, 143] width 14 height 14
checkbox input "true"
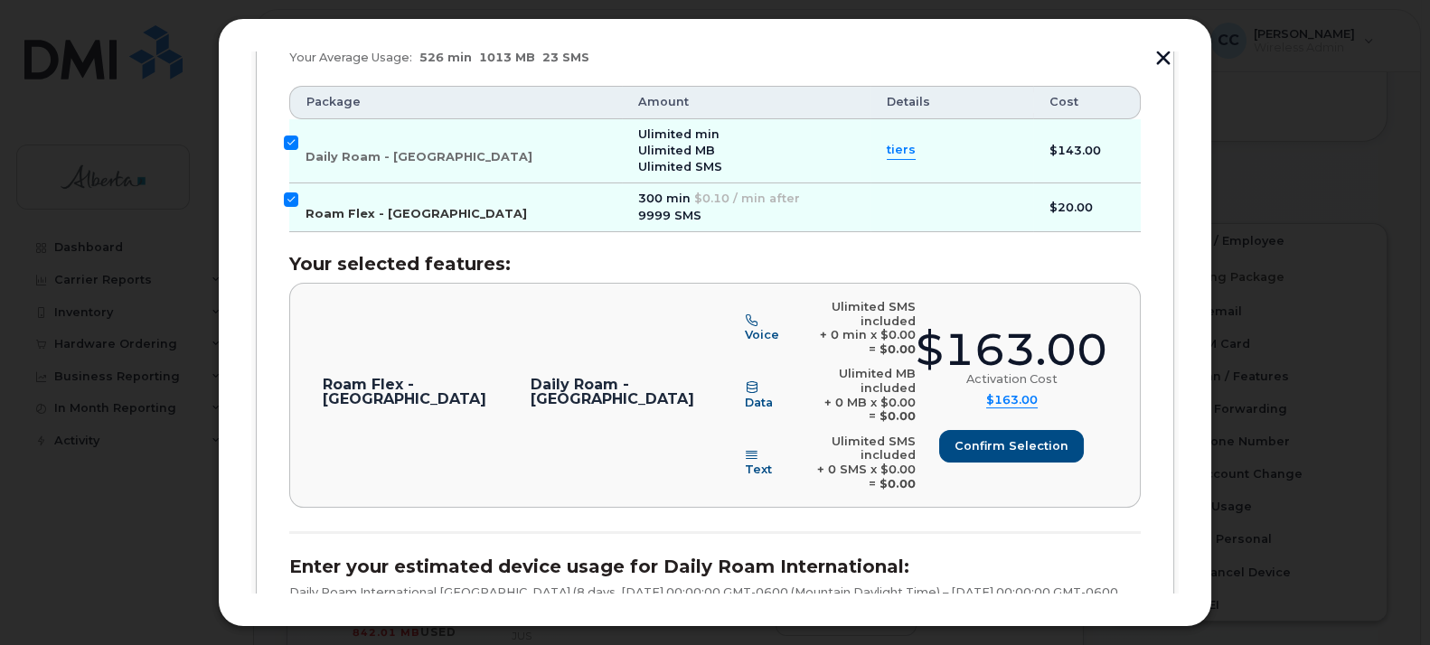
click at [294, 193] on input "Roam Flex - [GEOGRAPHIC_DATA]" at bounding box center [291, 200] width 14 height 14
checkbox input "false"
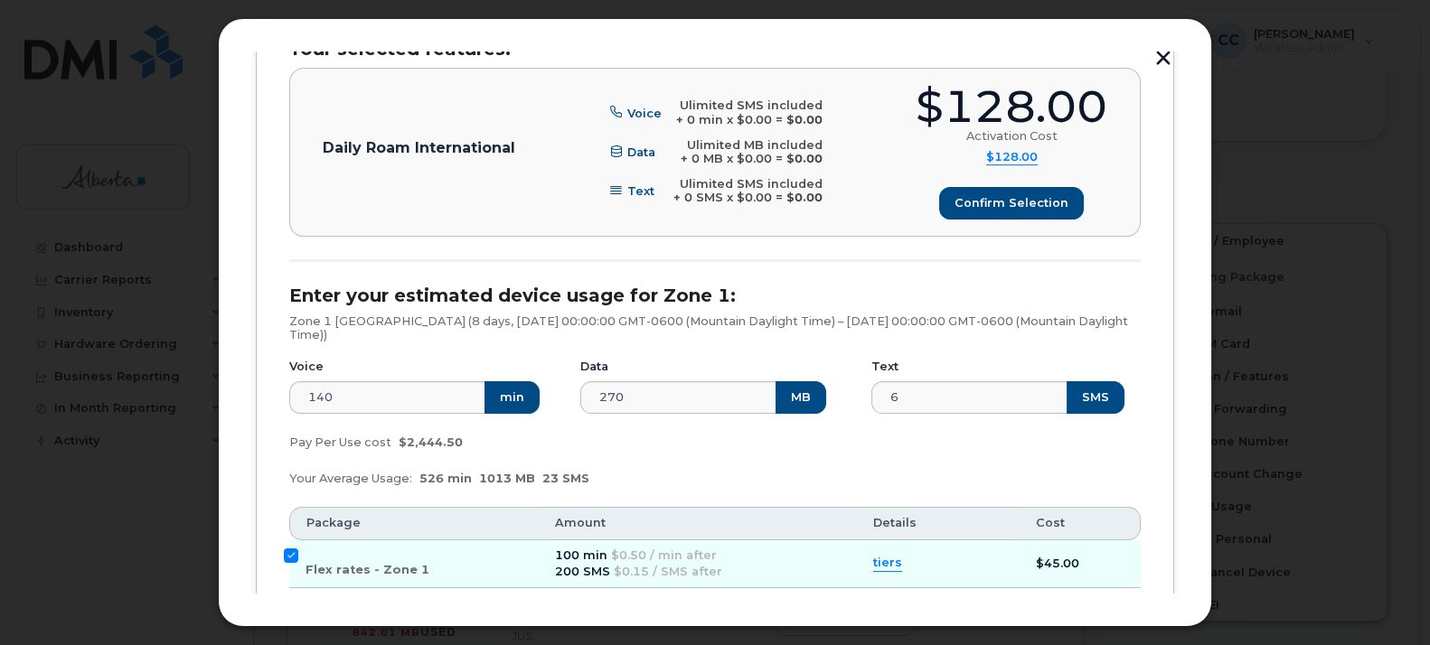
scroll to position [1389, 0]
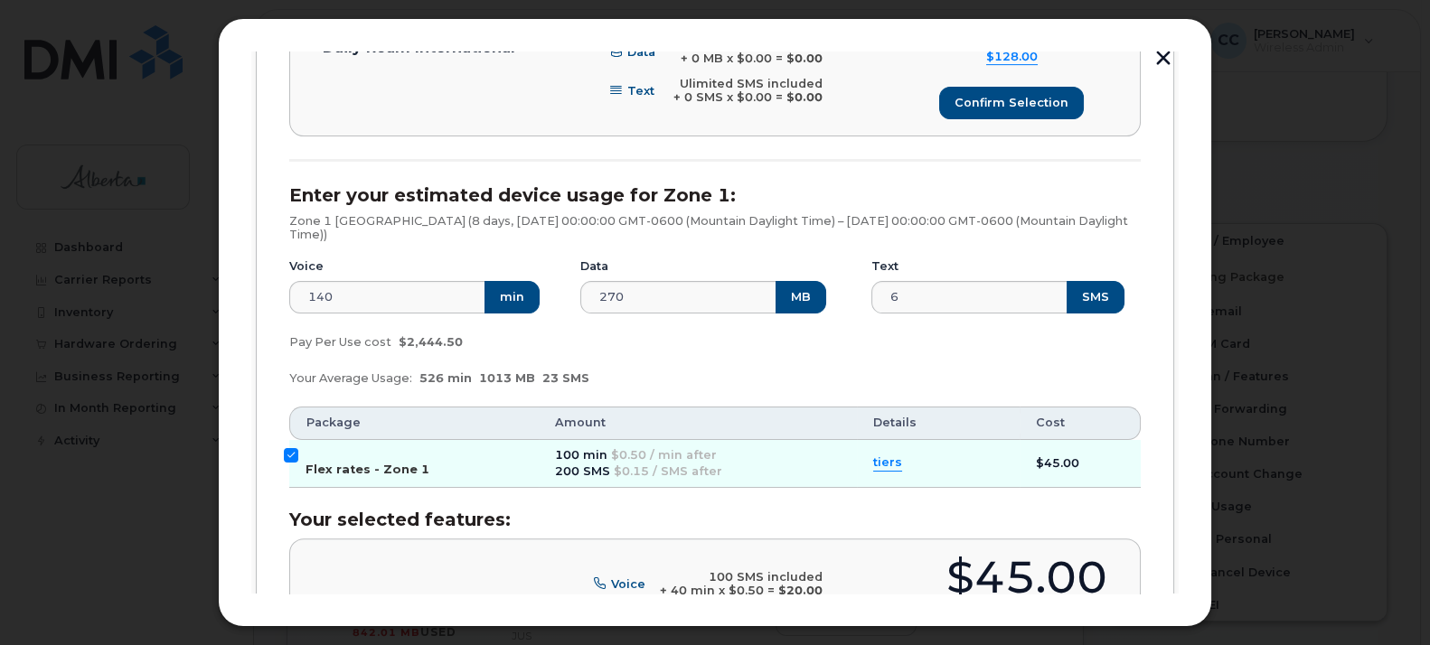
click at [285, 448] on input "Flex rates - Zone 1" at bounding box center [291, 455] width 14 height 14
checkbox input "false"
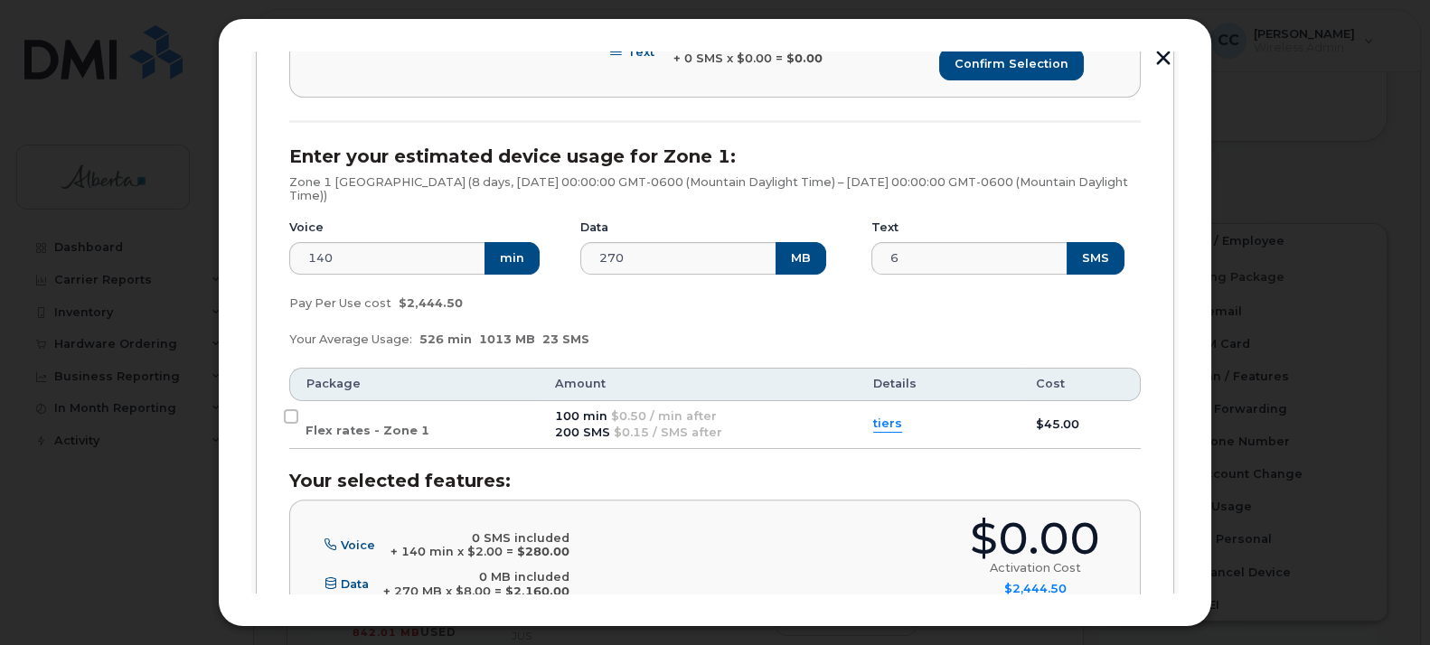
scroll to position [1126, 0]
